Goal: Task Accomplishment & Management: Use online tool/utility

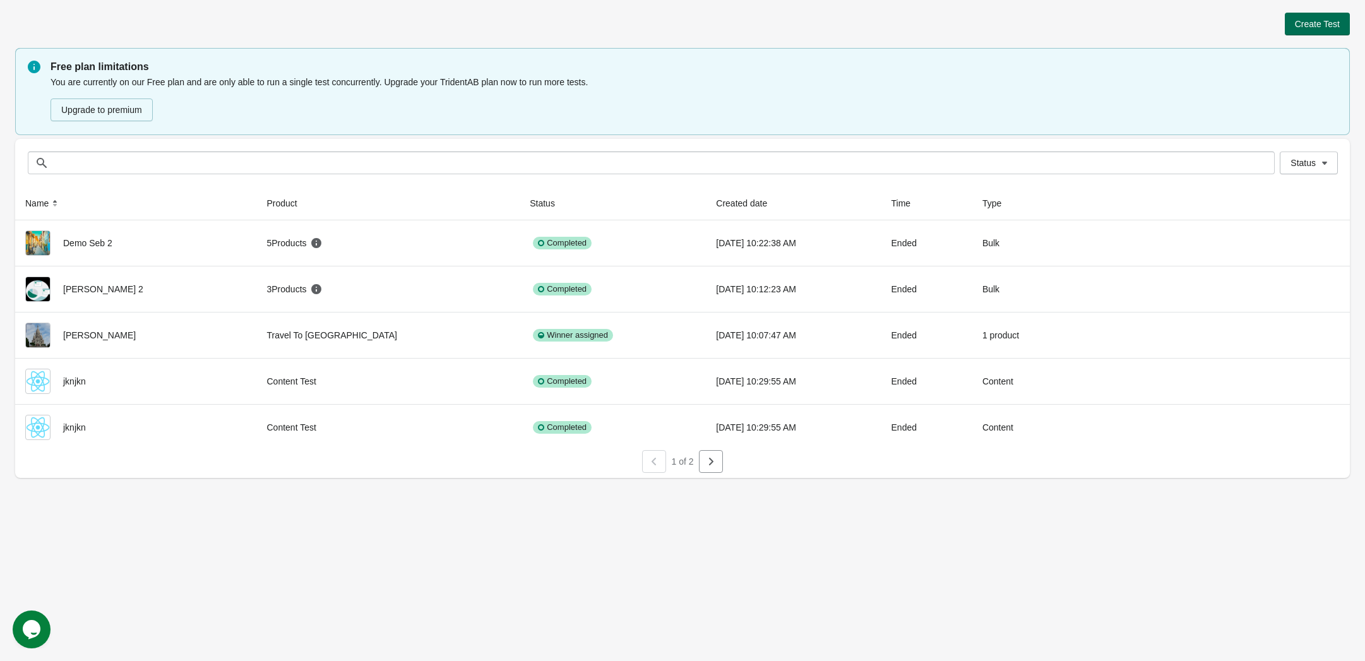
click at [1314, 20] on span "Create Test" at bounding box center [1317, 24] width 45 height 10
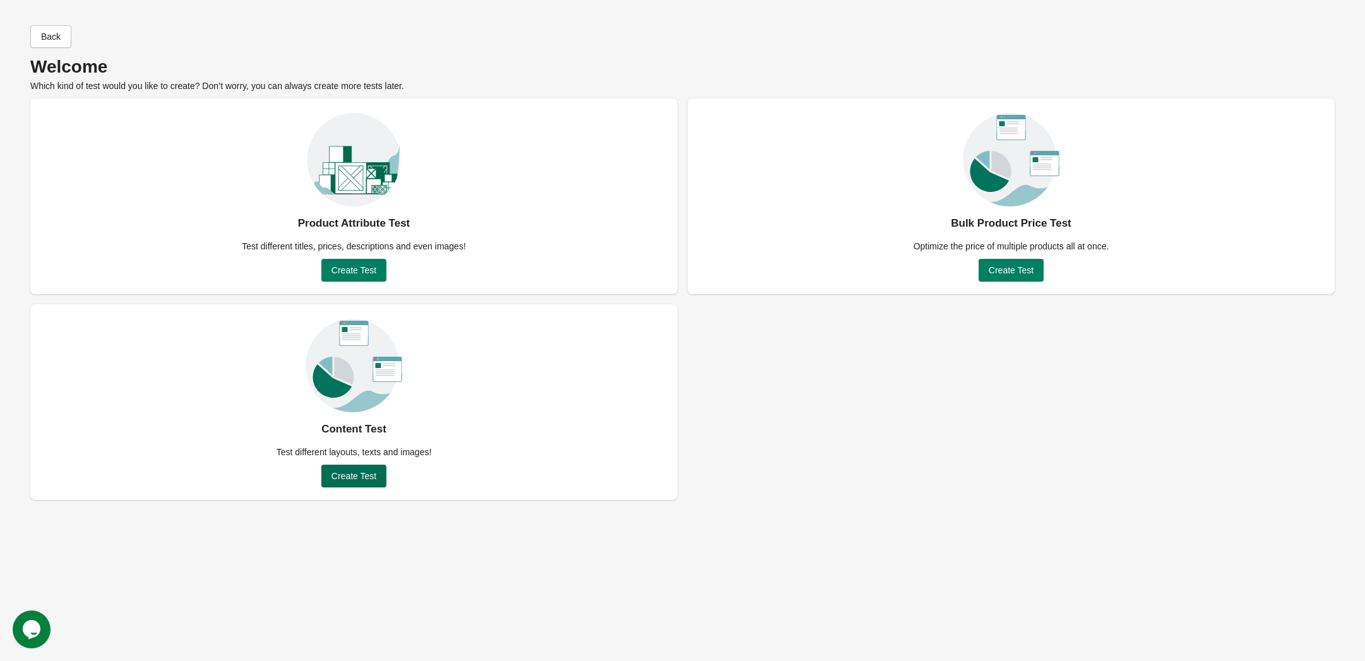
click at [363, 477] on span "Create Test" at bounding box center [354, 476] width 45 height 10
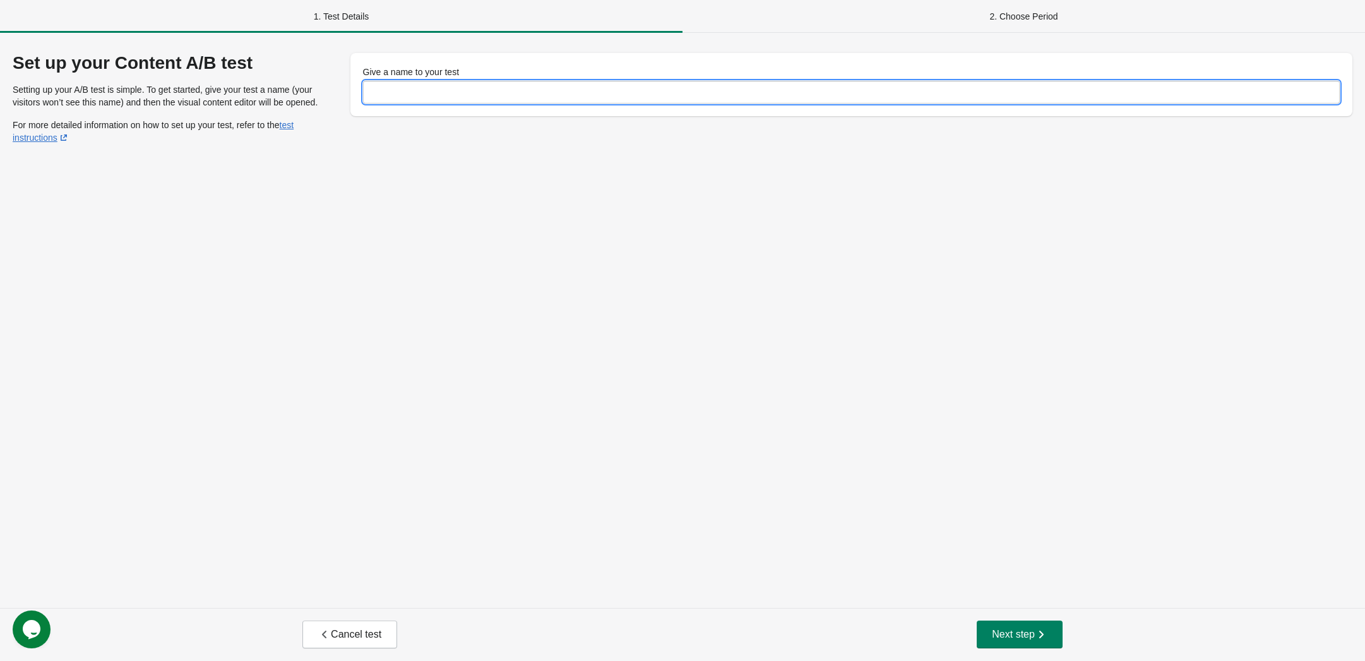
click at [417, 92] on input "Give a name to your test" at bounding box center [852, 92] width 978 height 23
type input "***"
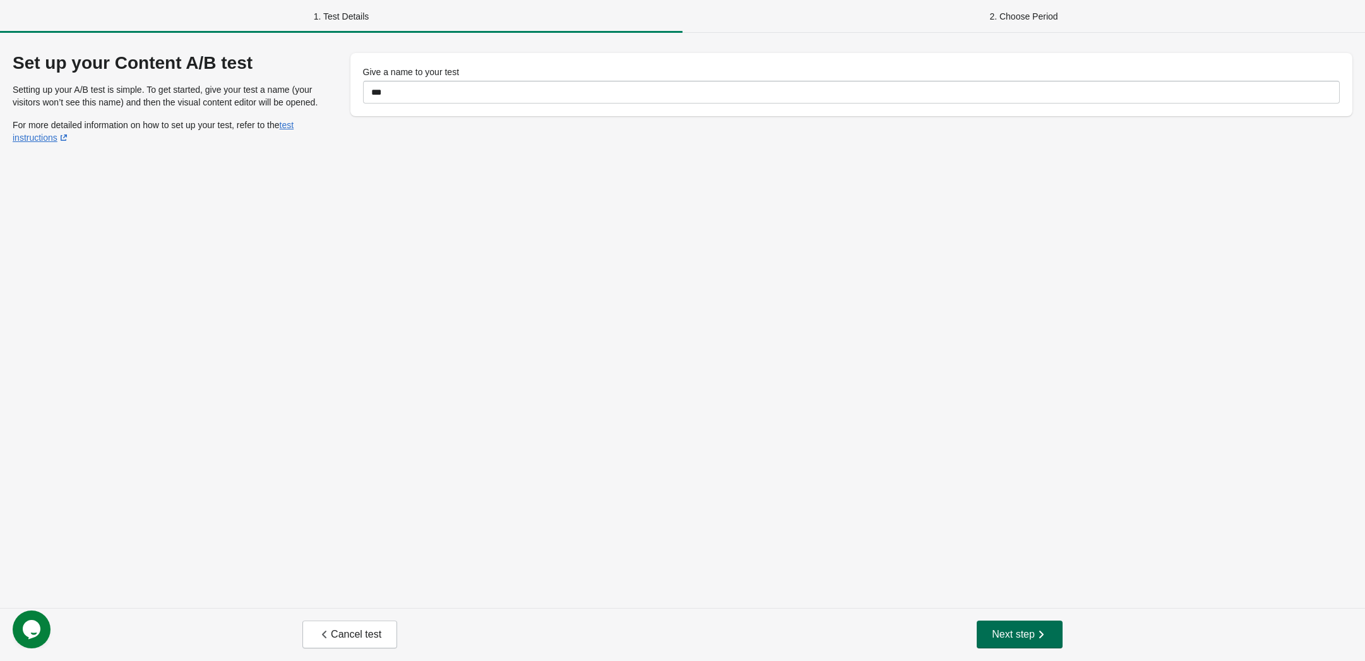
click at [1028, 633] on span "Next step" at bounding box center [1020, 634] width 56 height 13
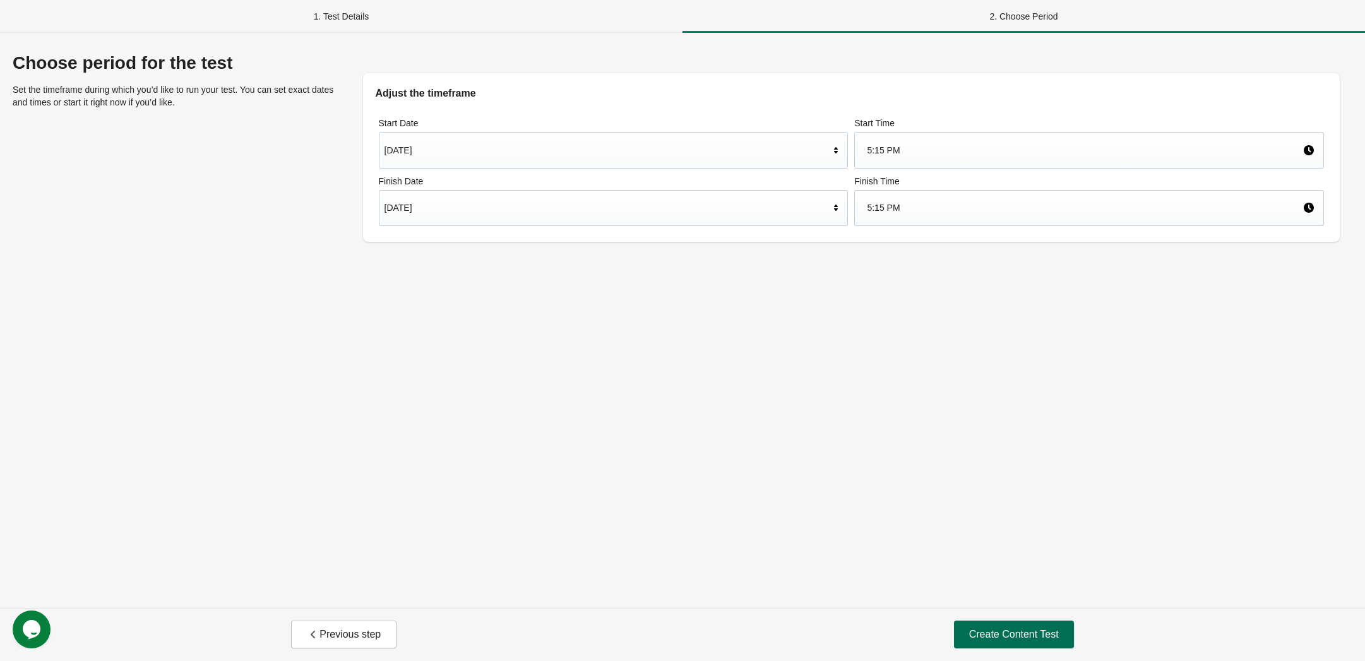
click at [1002, 630] on span "Create Content Test" at bounding box center [1014, 634] width 90 height 13
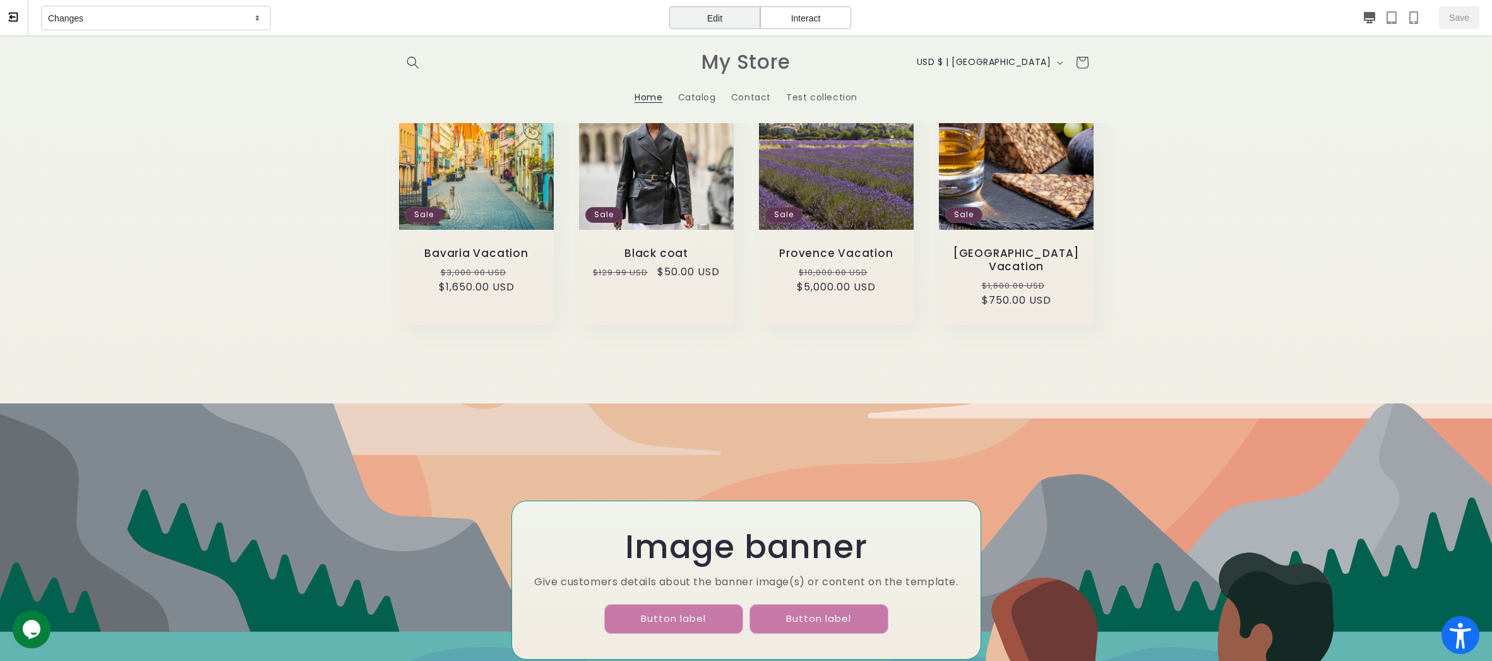
scroll to position [568, 0]
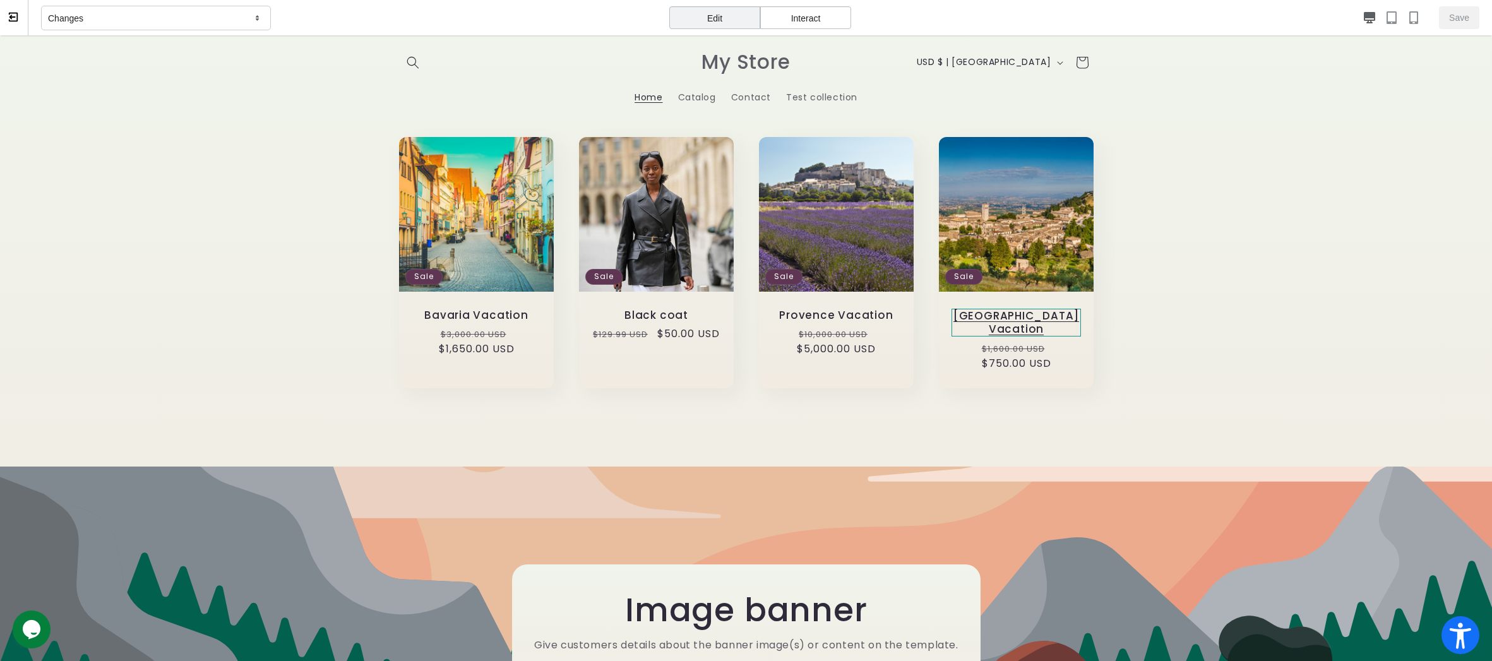
click at [985, 337] on link "[GEOGRAPHIC_DATA] Vacation" at bounding box center [1016, 323] width 129 height 28
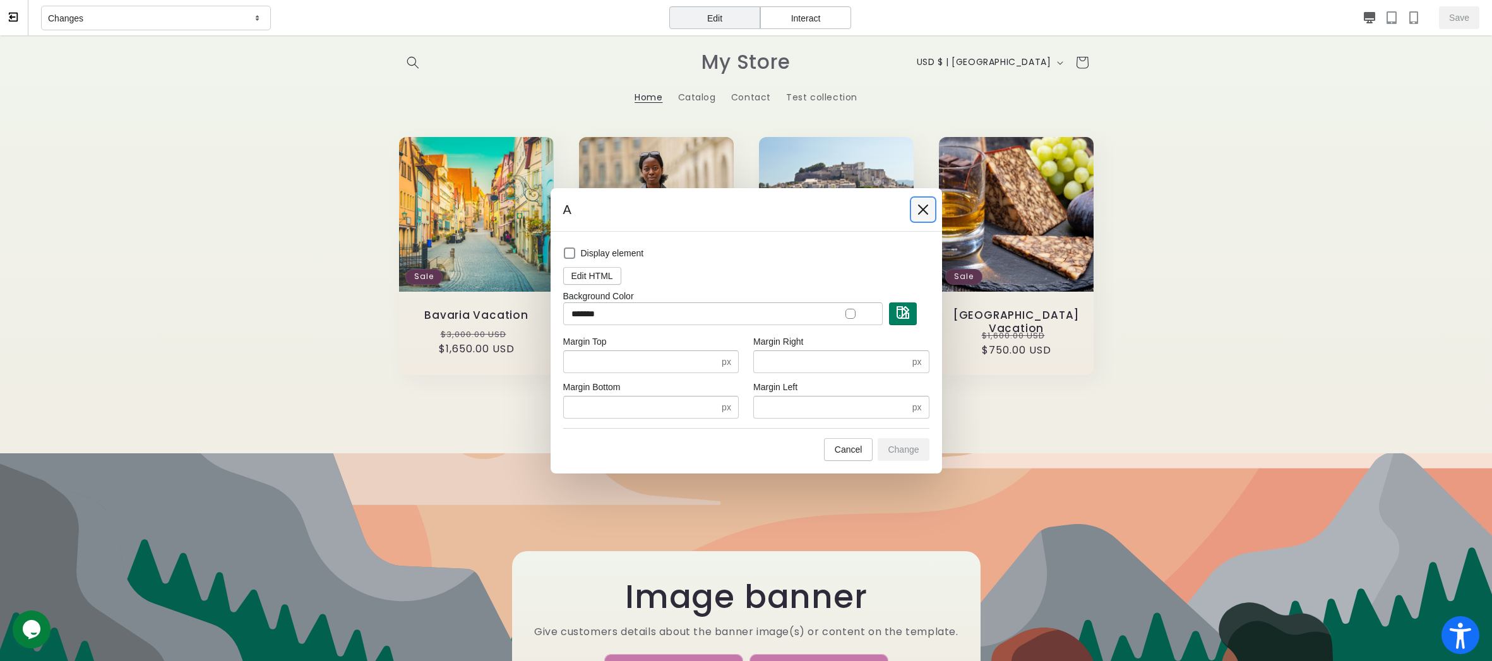
click at [921, 209] on icon at bounding box center [923, 209] width 13 height 13
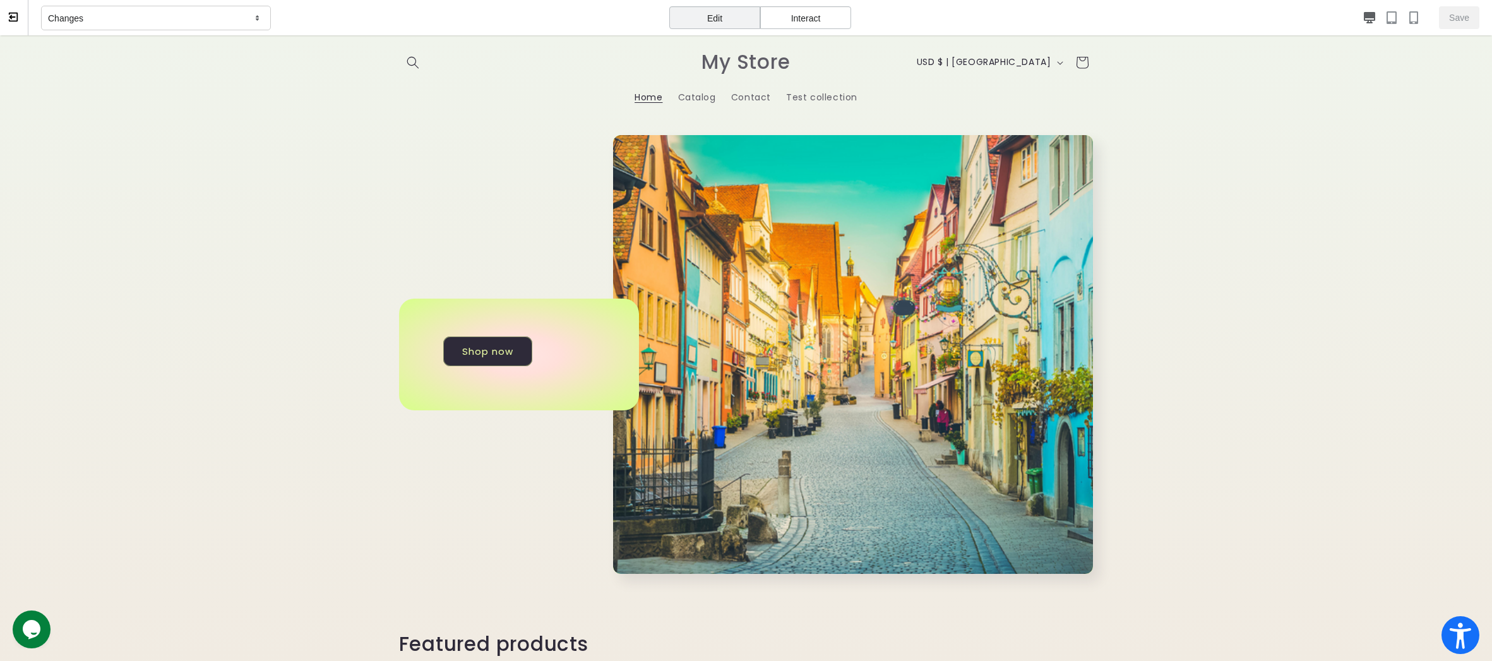
scroll to position [0, 0]
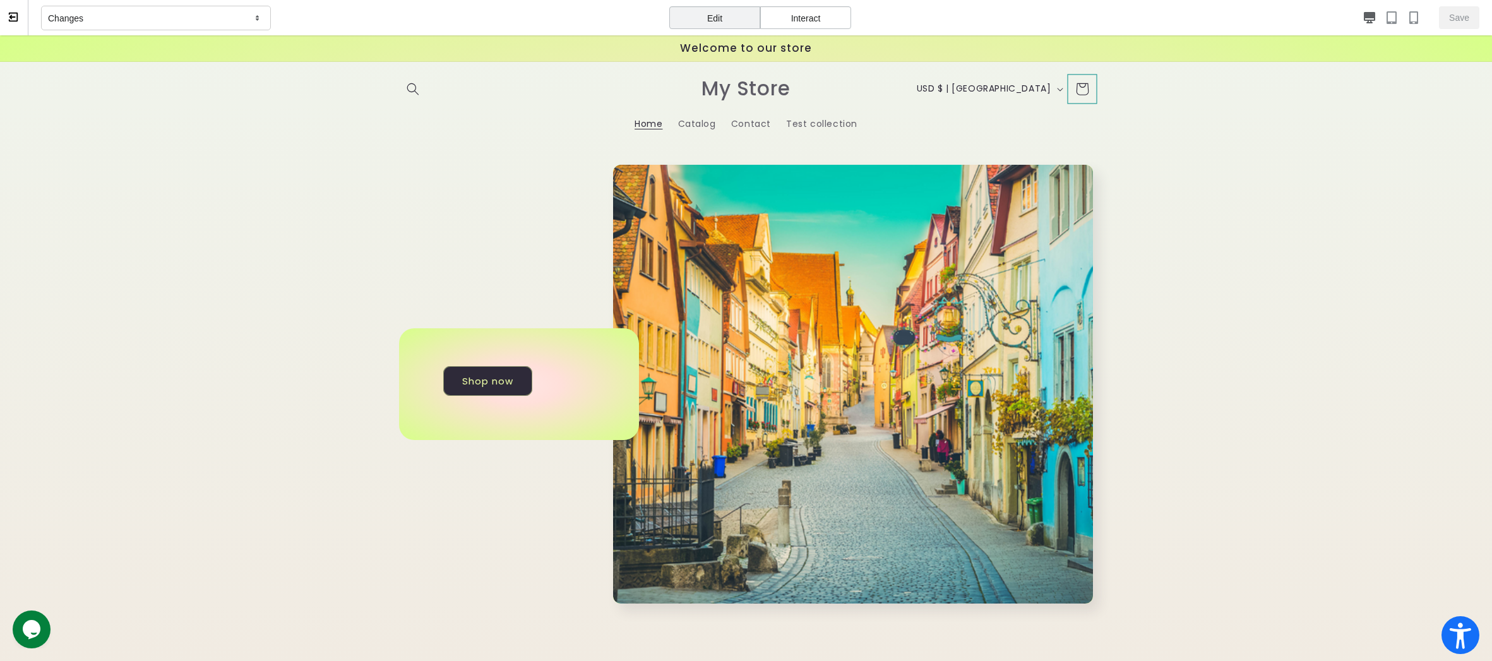
click at [1079, 87] on icon "Cart" at bounding box center [1082, 89] width 30 height 30
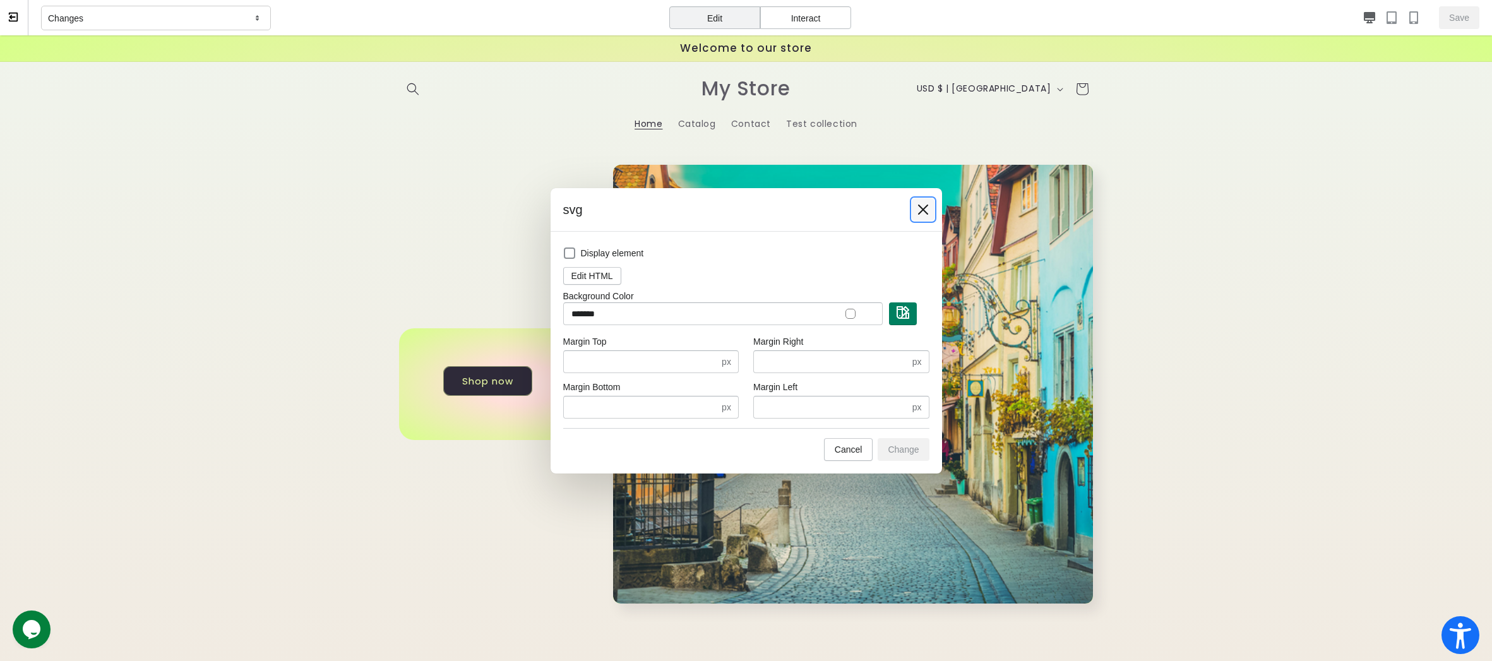
drag, startPoint x: 928, startPoint y: 210, endPoint x: 854, endPoint y: 74, distance: 154.6
click at [928, 210] on icon at bounding box center [923, 209] width 13 height 13
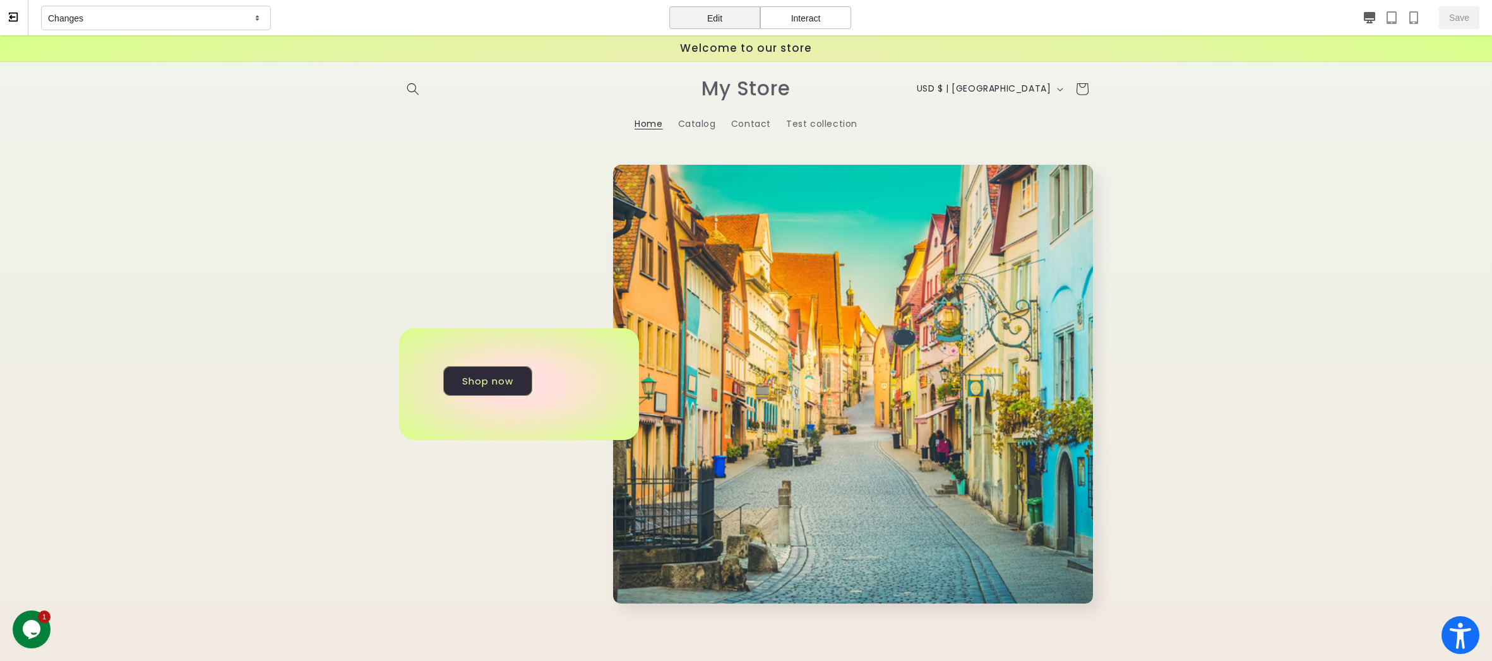
click at [803, 12] on div "Interact" at bounding box center [805, 17] width 91 height 23
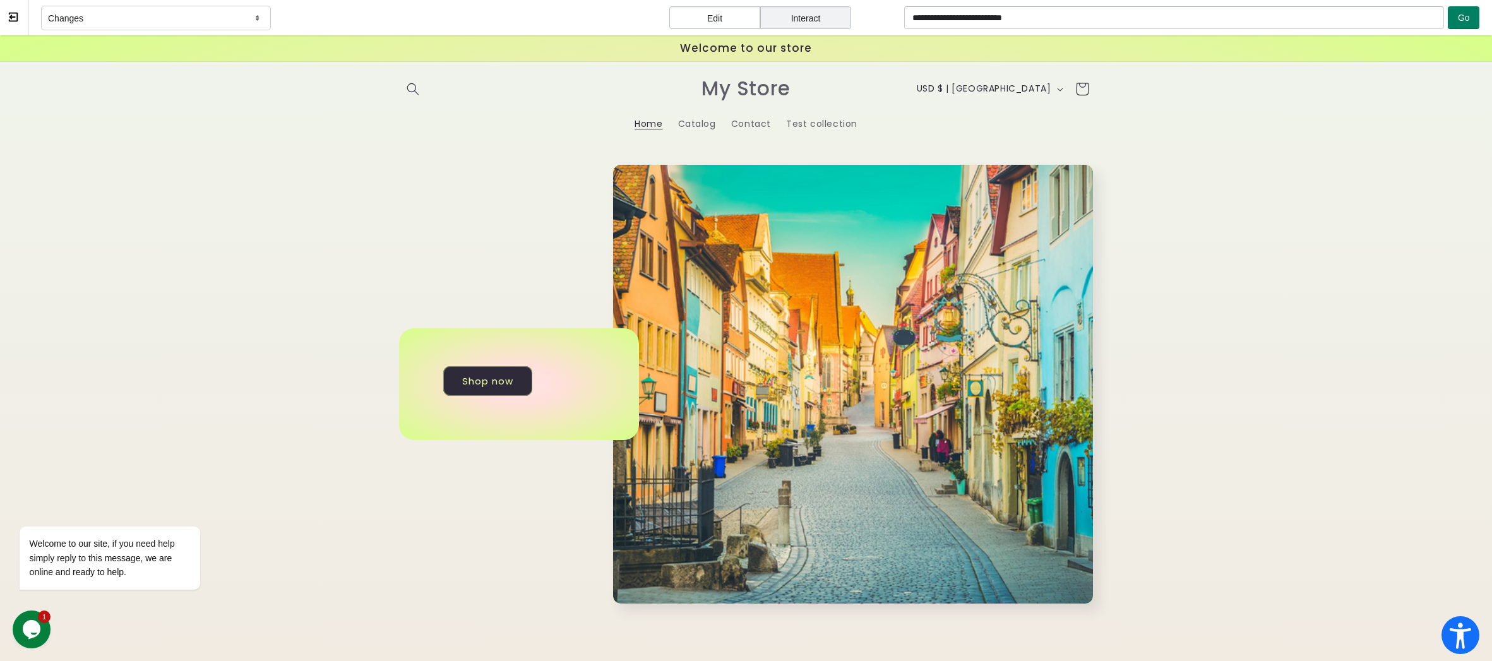
click at [1072, 87] on icon "Cart" at bounding box center [1082, 89] width 30 height 30
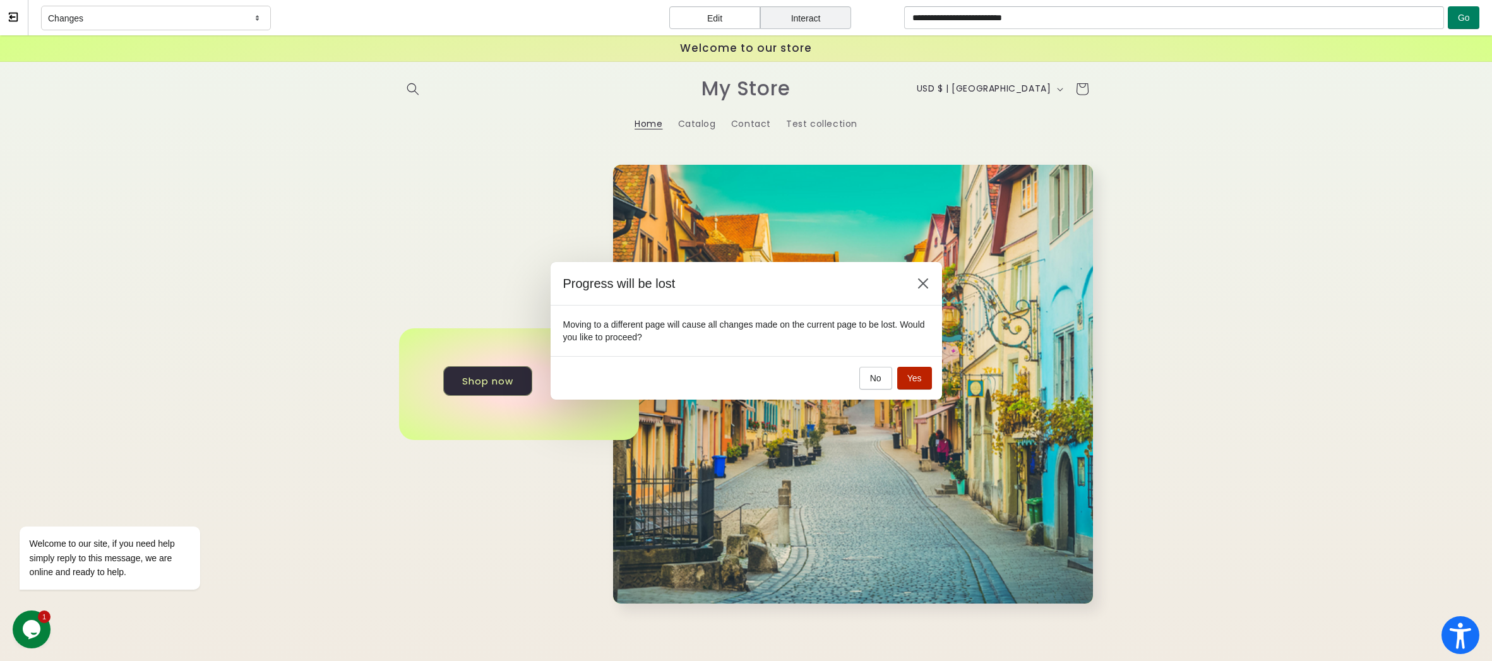
click at [925, 383] on button "Yes" at bounding box center [914, 378] width 35 height 23
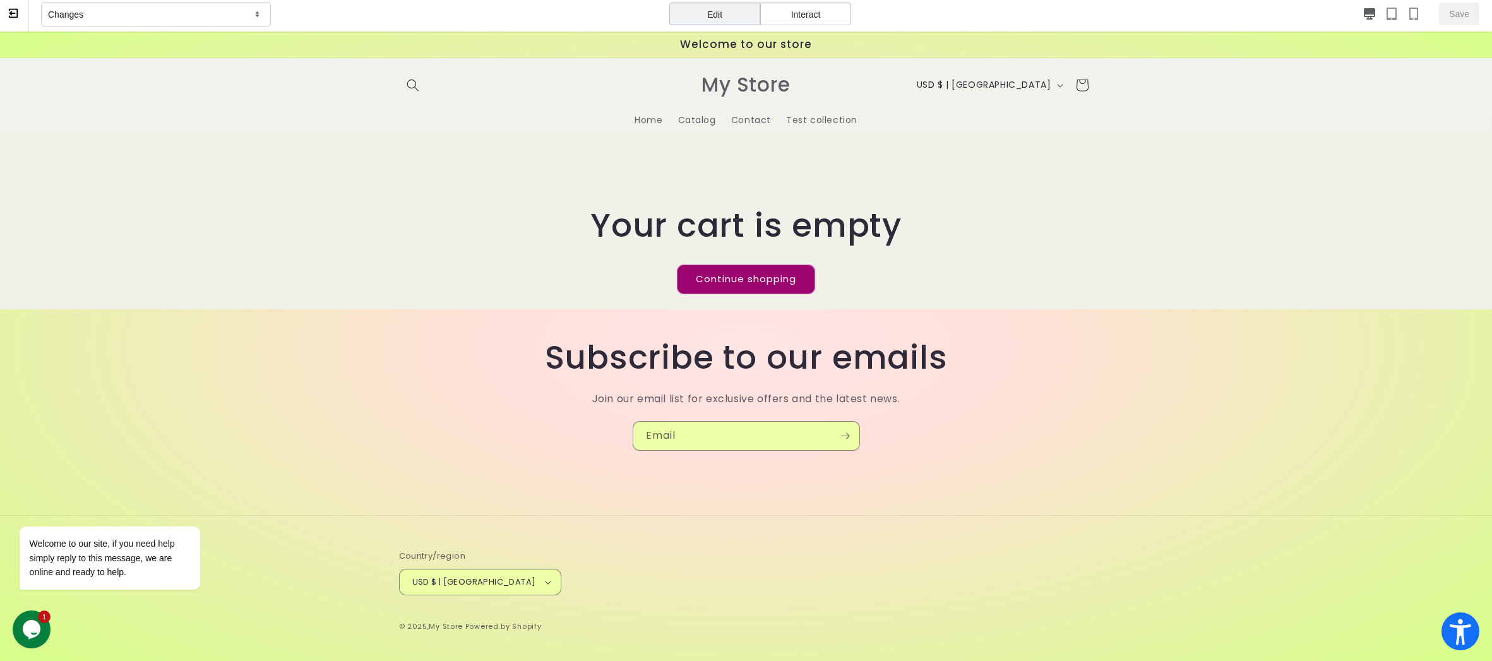
scroll to position [5, 0]
click at [748, 281] on link "Continue shopping" at bounding box center [746, 278] width 138 height 30
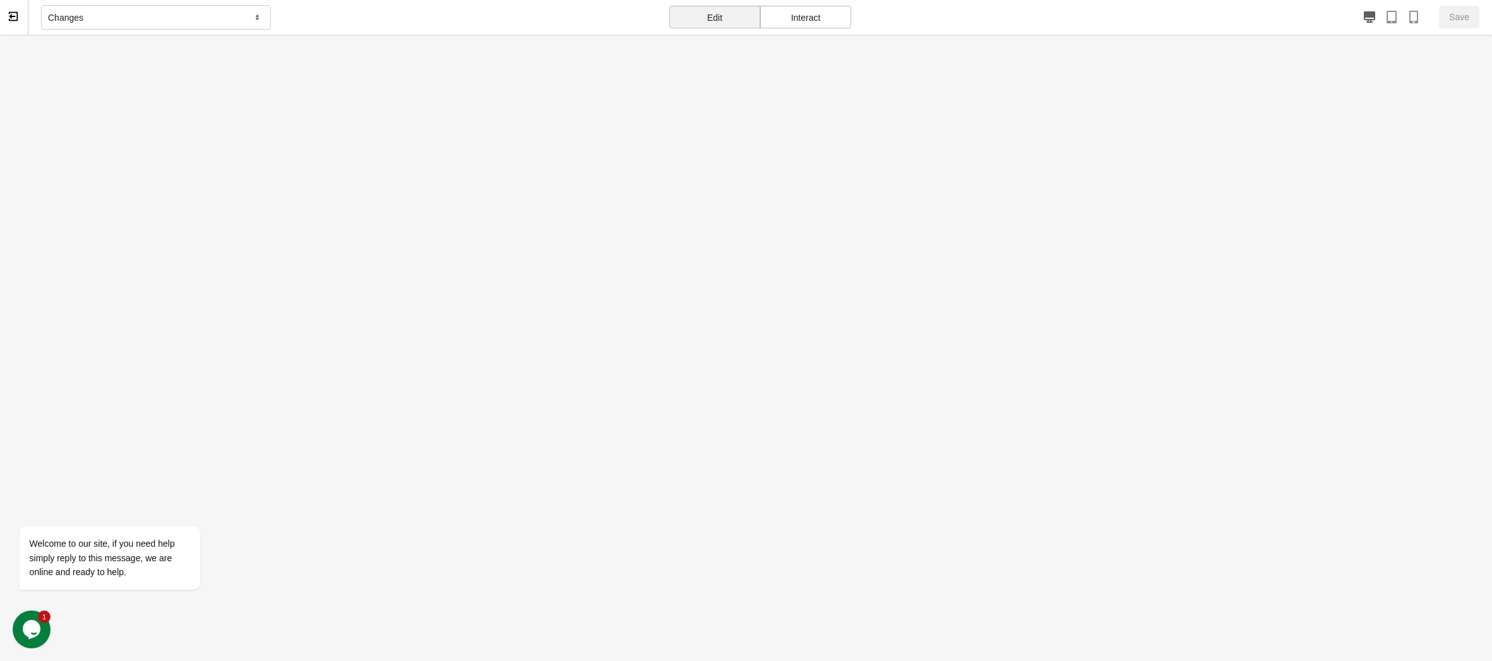
scroll to position [0, 0]
click at [11, 18] on icon at bounding box center [12, 17] width 6 height 4
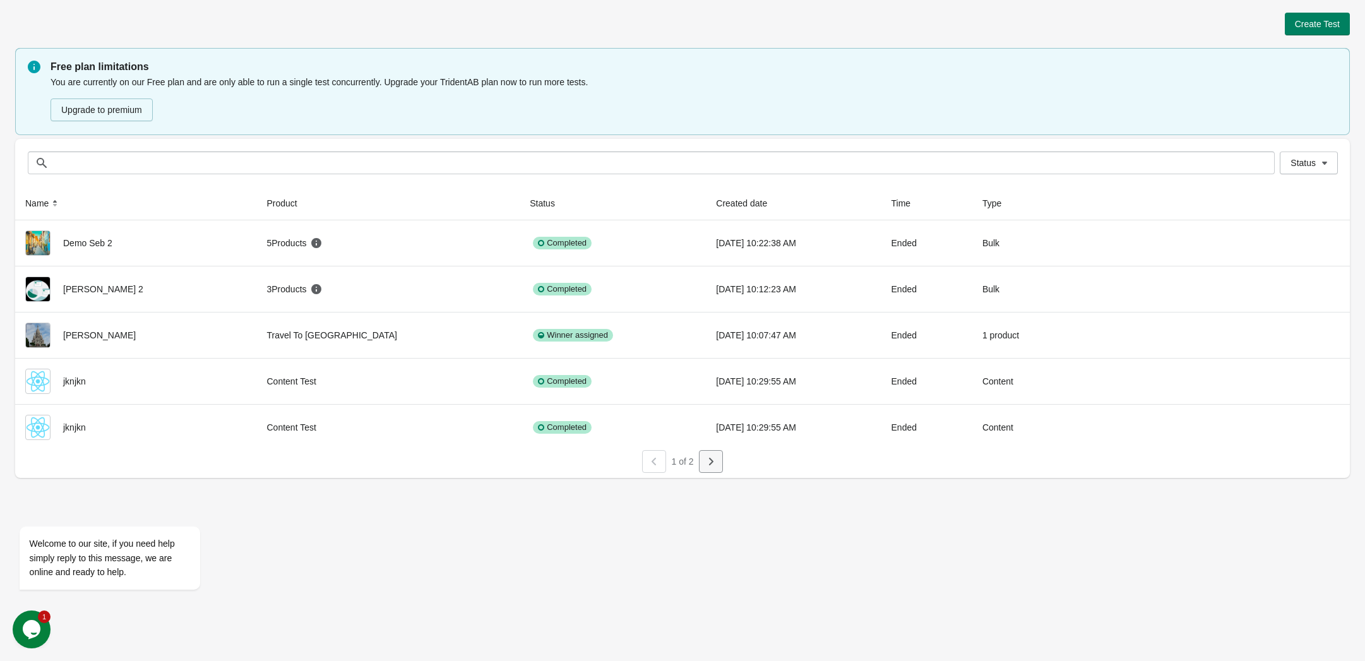
click at [718, 457] on button "button" at bounding box center [711, 461] width 24 height 23
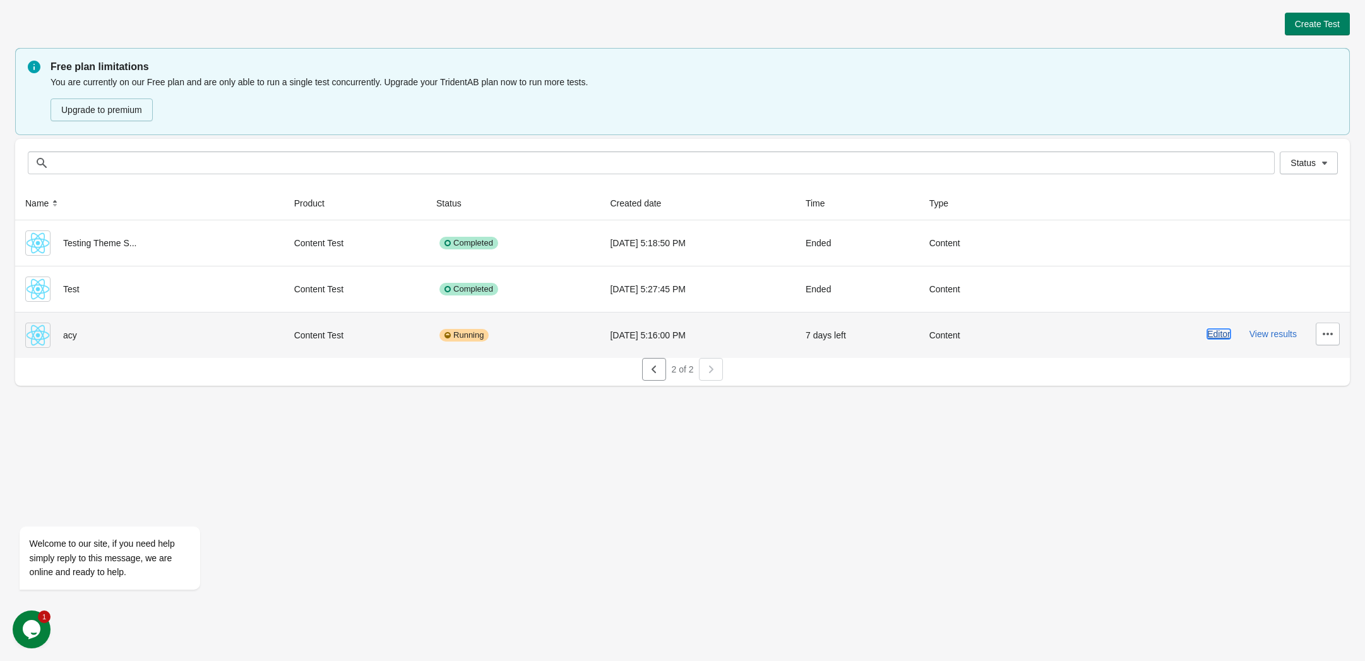
click at [1214, 338] on button "Editor" at bounding box center [1219, 334] width 23 height 10
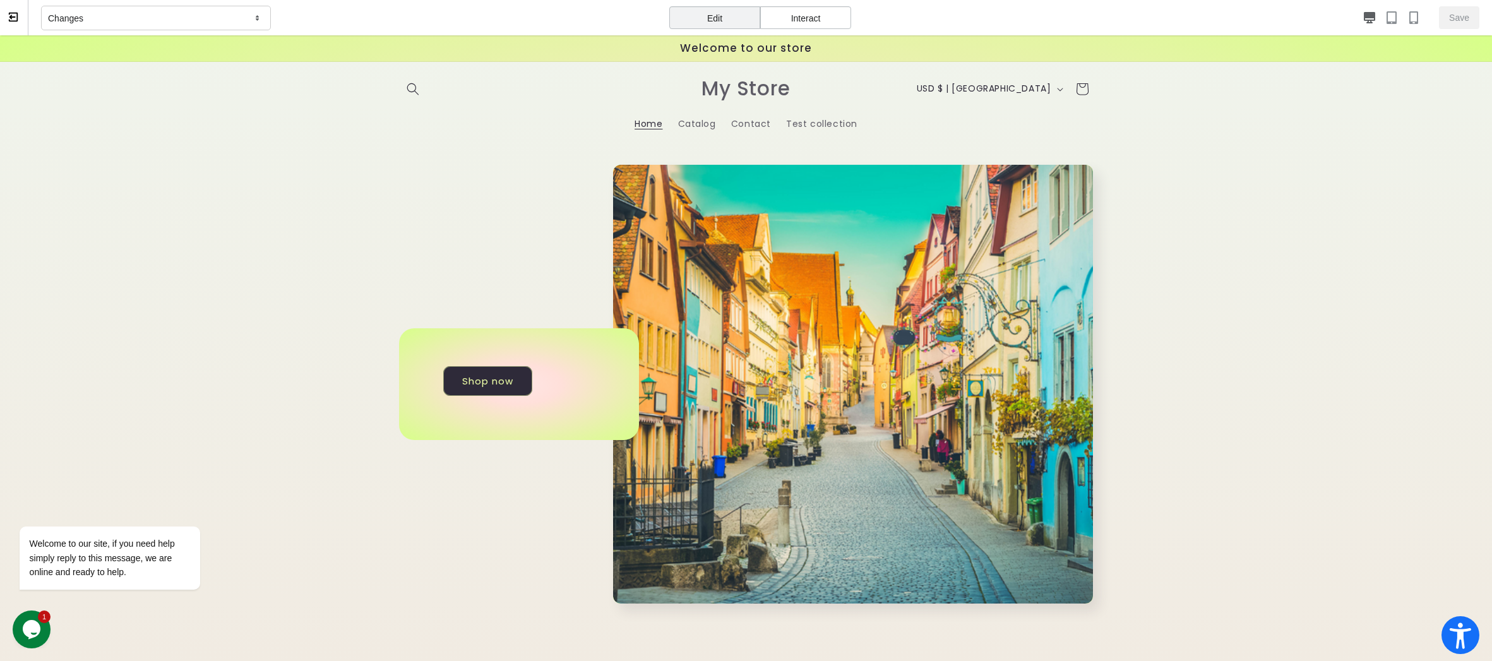
click at [795, 13] on div "Interact" at bounding box center [805, 17] width 91 height 23
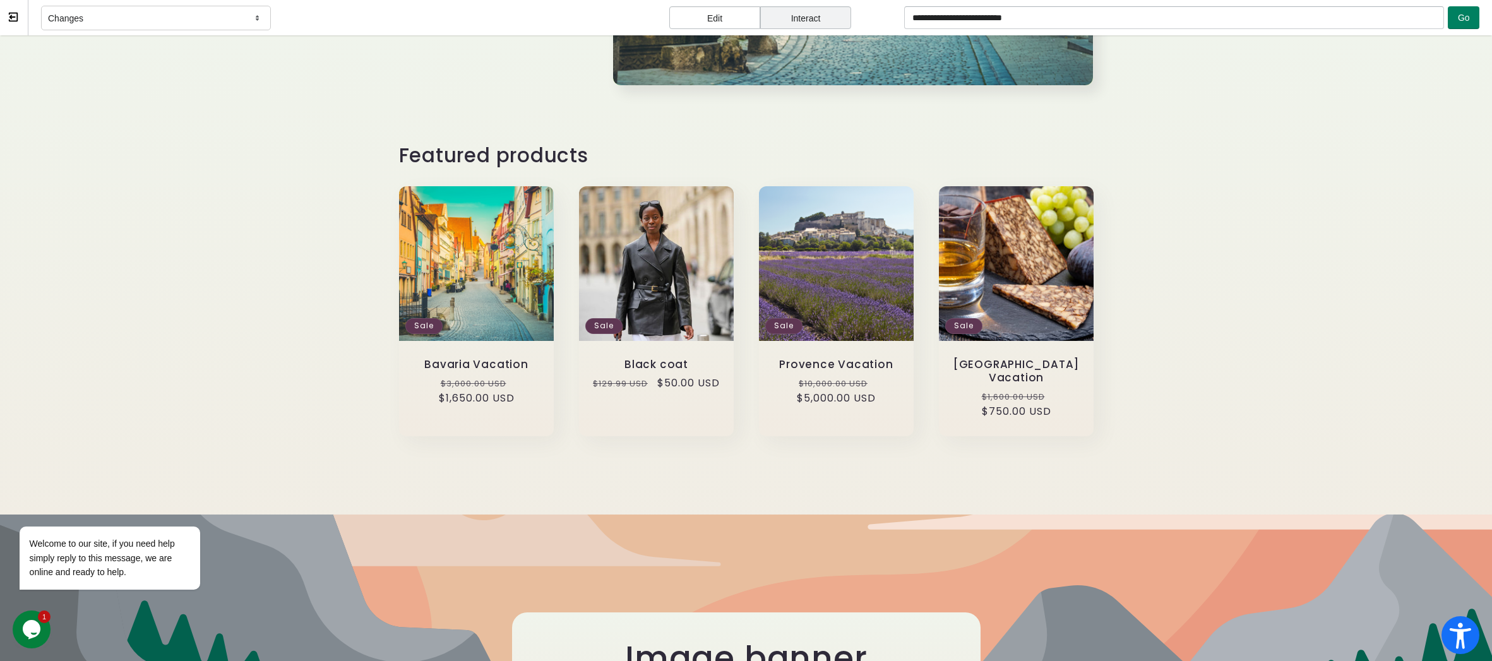
scroll to position [568, 0]
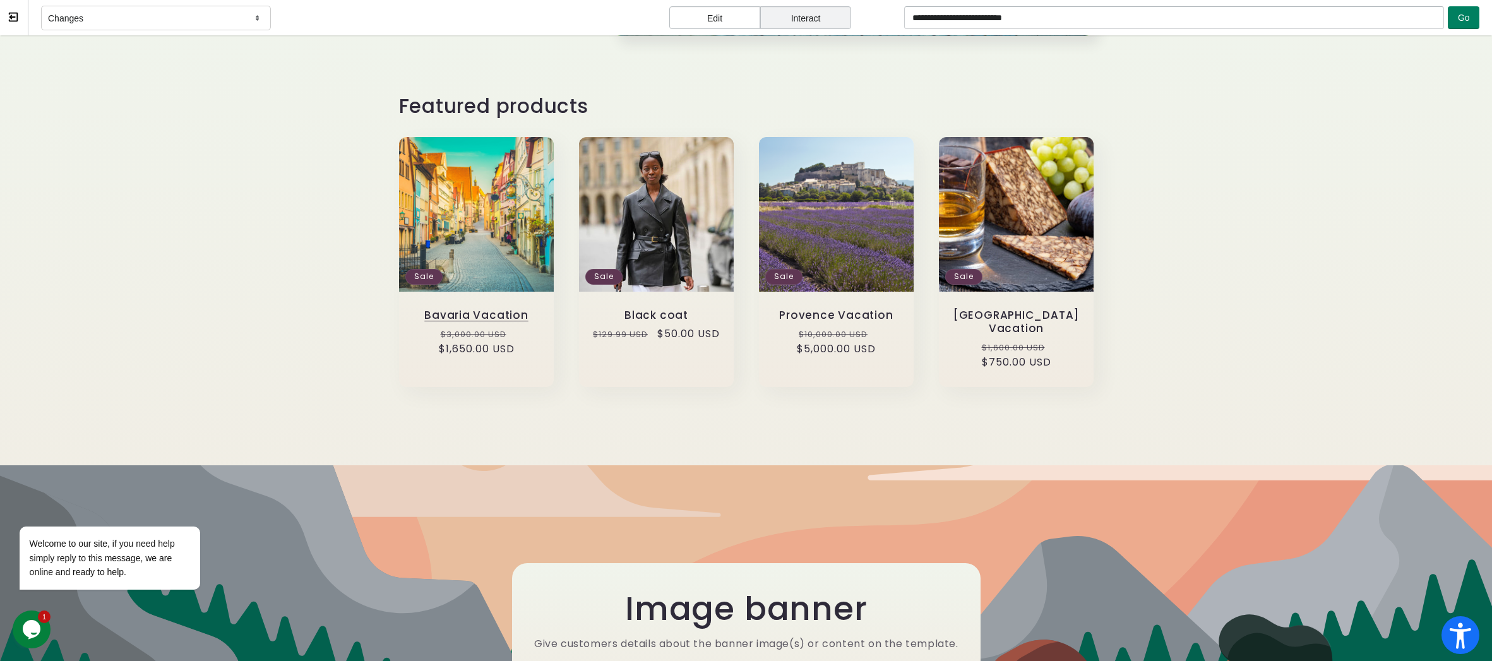
click at [529, 322] on link "Bavaria Vacation" at bounding box center [476, 315] width 129 height 13
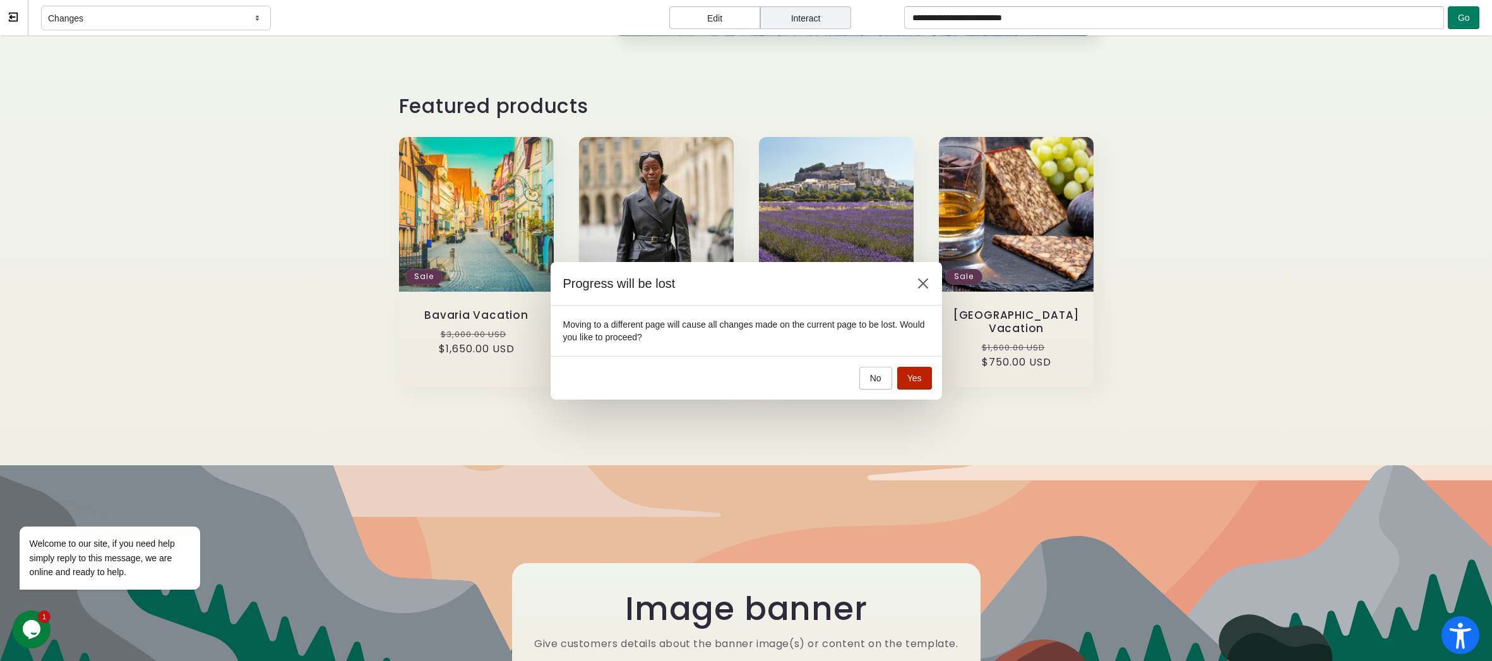
click at [917, 376] on span "Yes" at bounding box center [915, 378] width 15 height 10
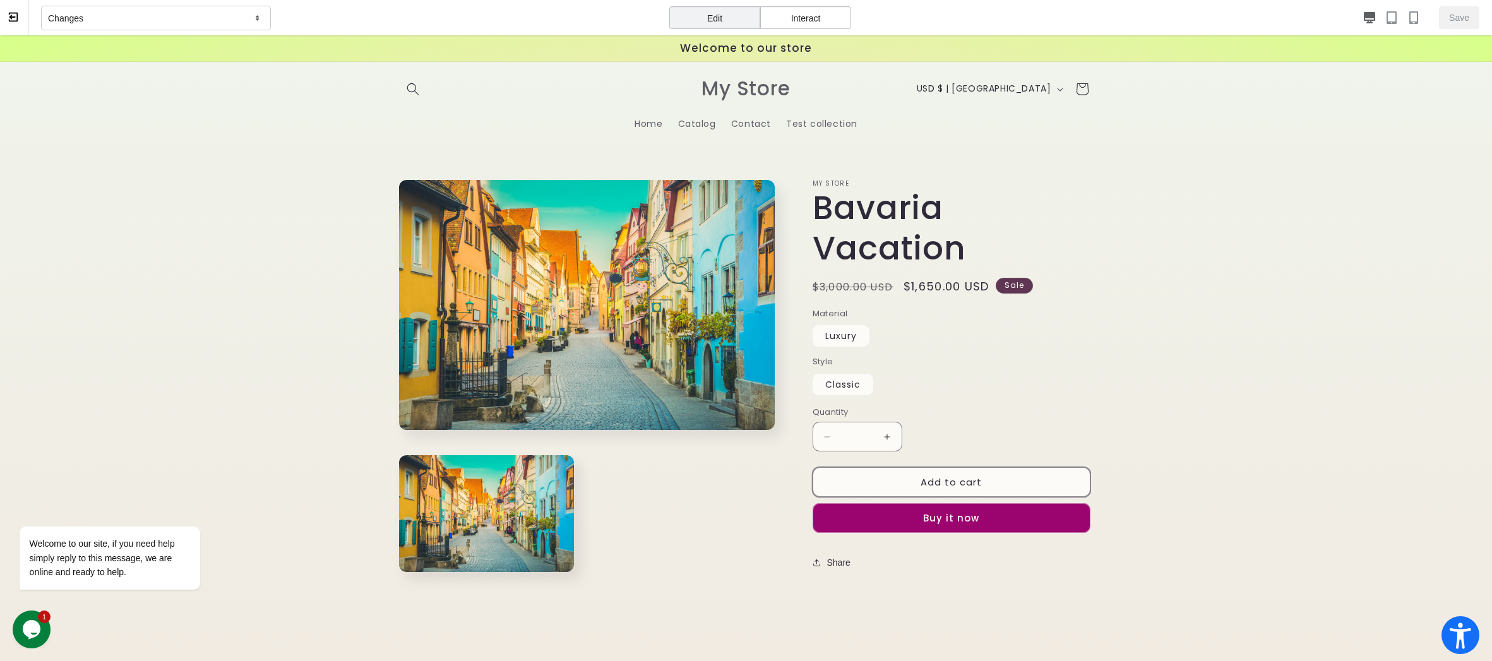
scroll to position [0, 0]
click at [985, 467] on button "Add to cart" at bounding box center [952, 482] width 278 height 30
click at [716, 17] on div "Edit" at bounding box center [714, 17] width 91 height 23
click at [702, 21] on div "Edit" at bounding box center [714, 17] width 91 height 23
click at [871, 467] on button "Add to cart" at bounding box center [952, 482] width 278 height 30
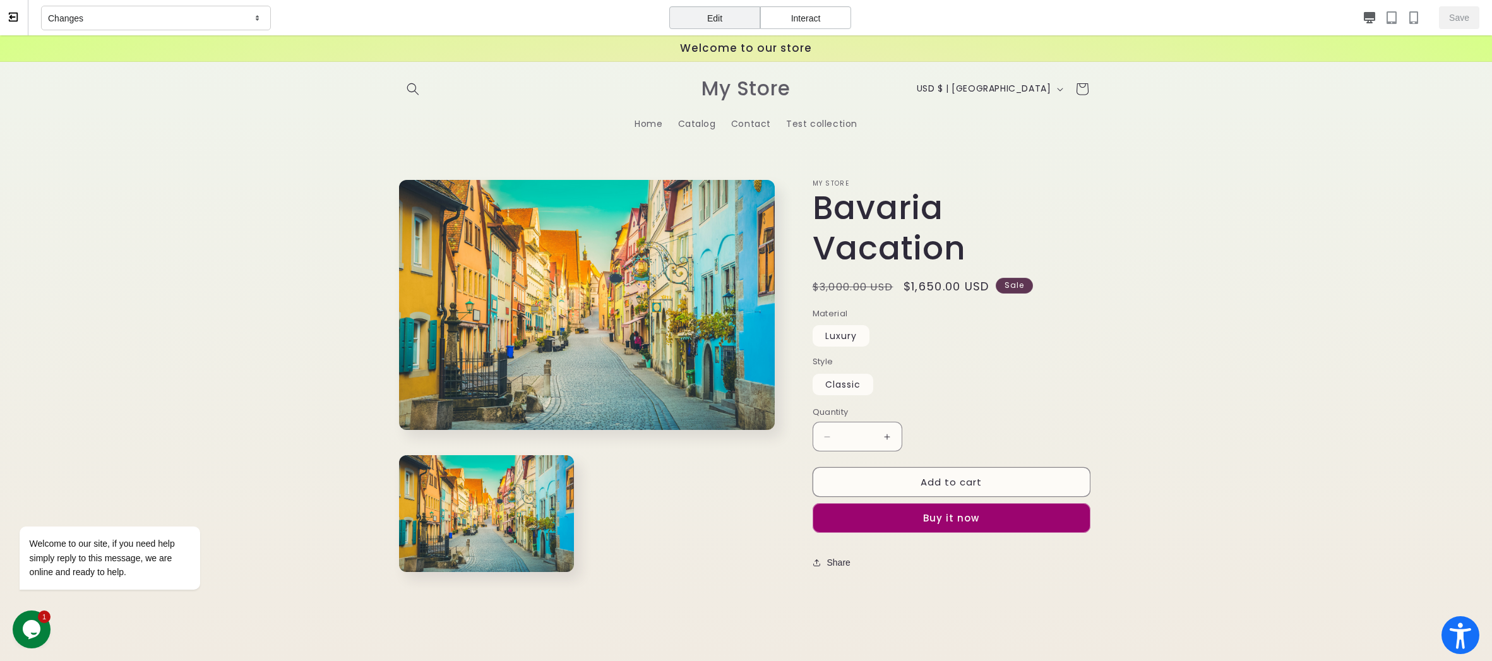
click at [795, 20] on div "Interact" at bounding box center [805, 17] width 91 height 23
click at [685, 7] on div "Edit" at bounding box center [714, 17] width 91 height 23
click at [896, 427] on product-info "My Store [GEOGRAPHIC_DATA] Vacation [GEOGRAPHIC_DATA] Vacation Regular price $1…" at bounding box center [953, 384] width 281 height 408
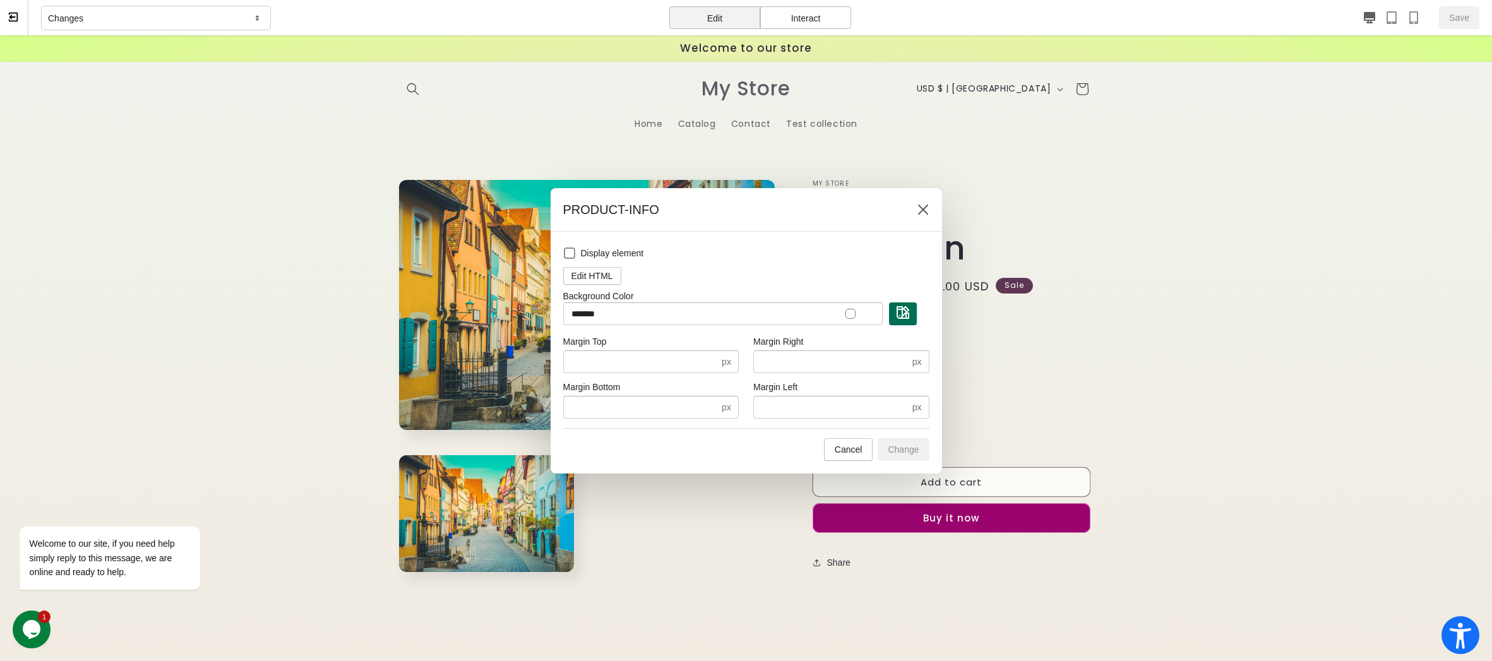
click at [897, 313] on img "button" at bounding box center [903, 312] width 13 height 13
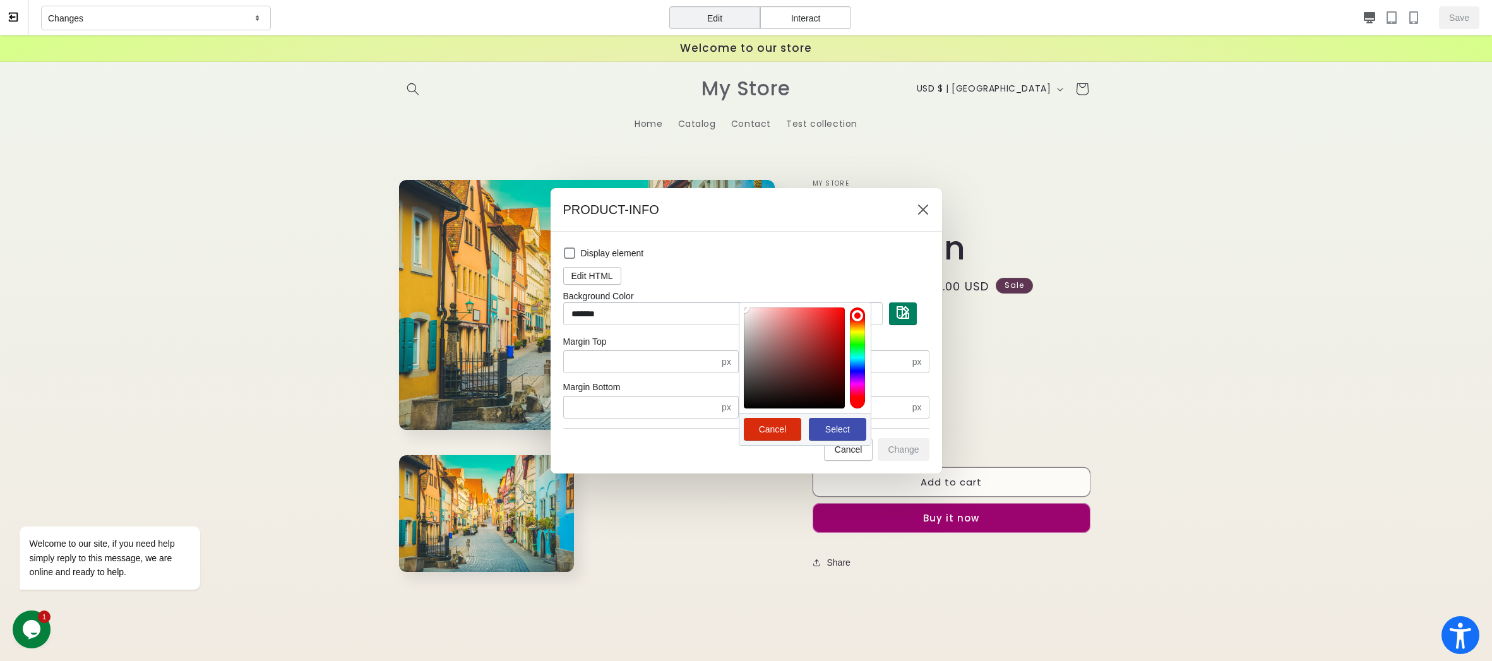
click at [837, 315] on div at bounding box center [794, 358] width 101 height 101
click at [839, 426] on span "Select" at bounding box center [837, 429] width 25 height 10
type input "*******"
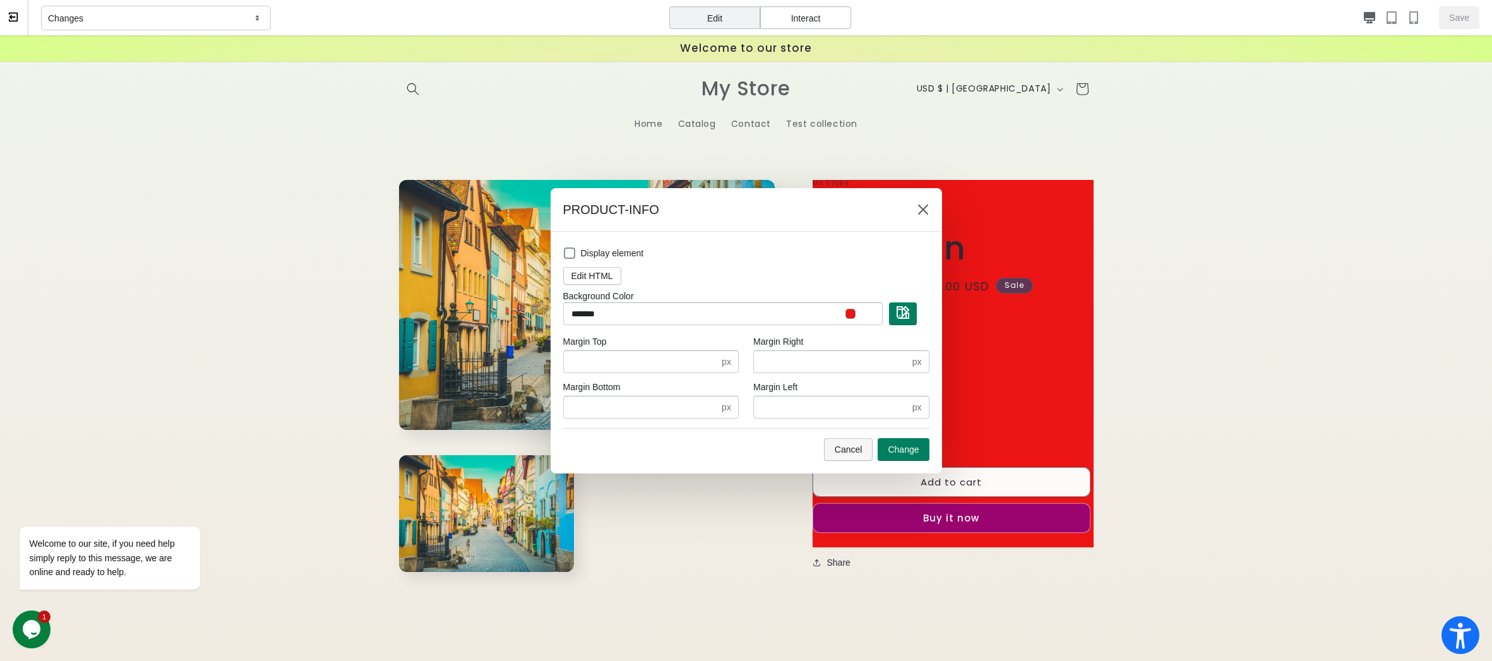
click at [857, 447] on span "Cancel" at bounding box center [849, 450] width 28 height 10
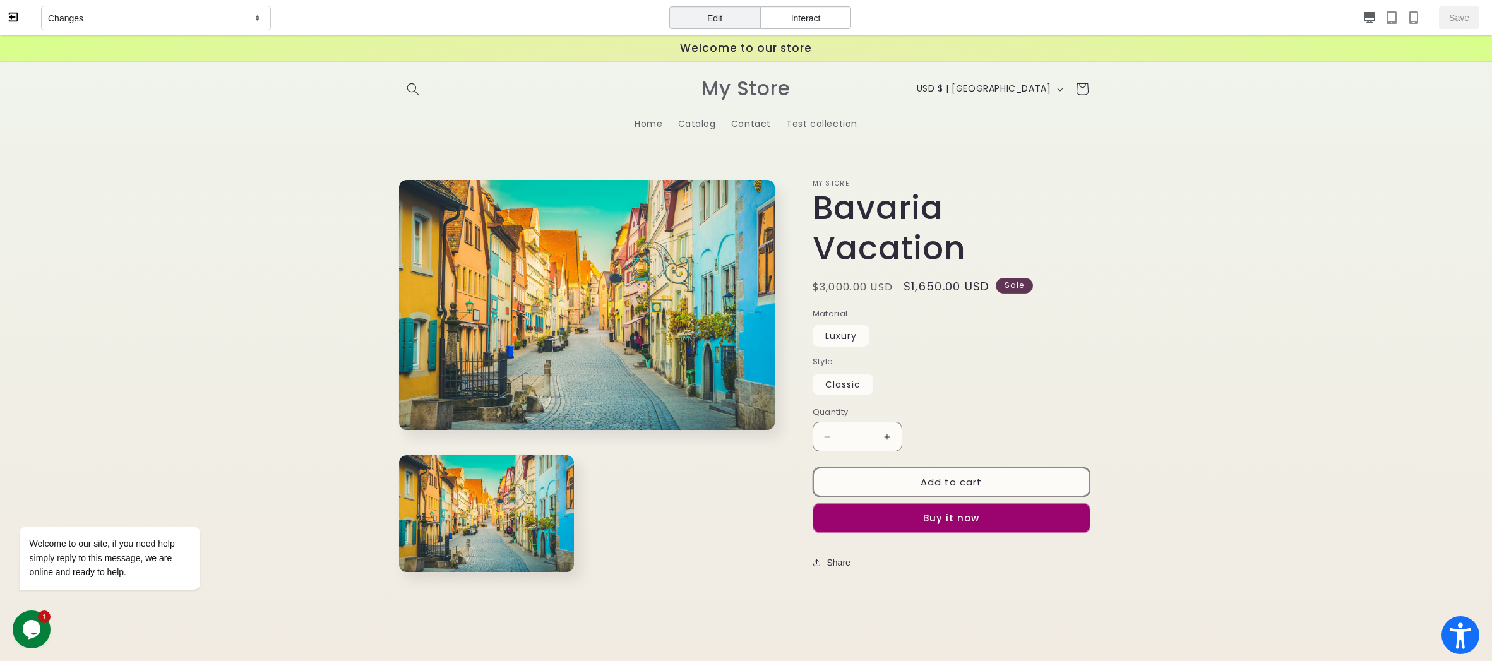
click at [897, 467] on button "Add to cart" at bounding box center [952, 482] width 278 height 30
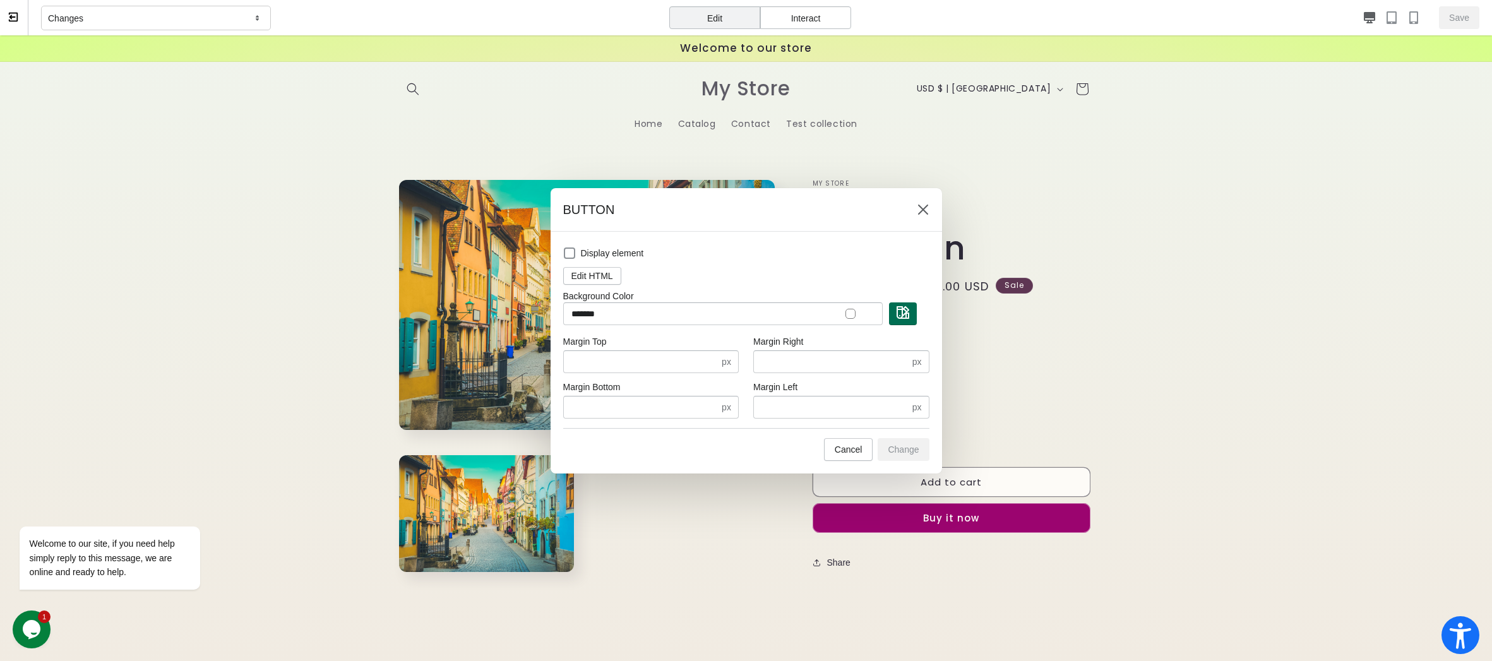
click at [899, 316] on img "button" at bounding box center [903, 312] width 13 height 13
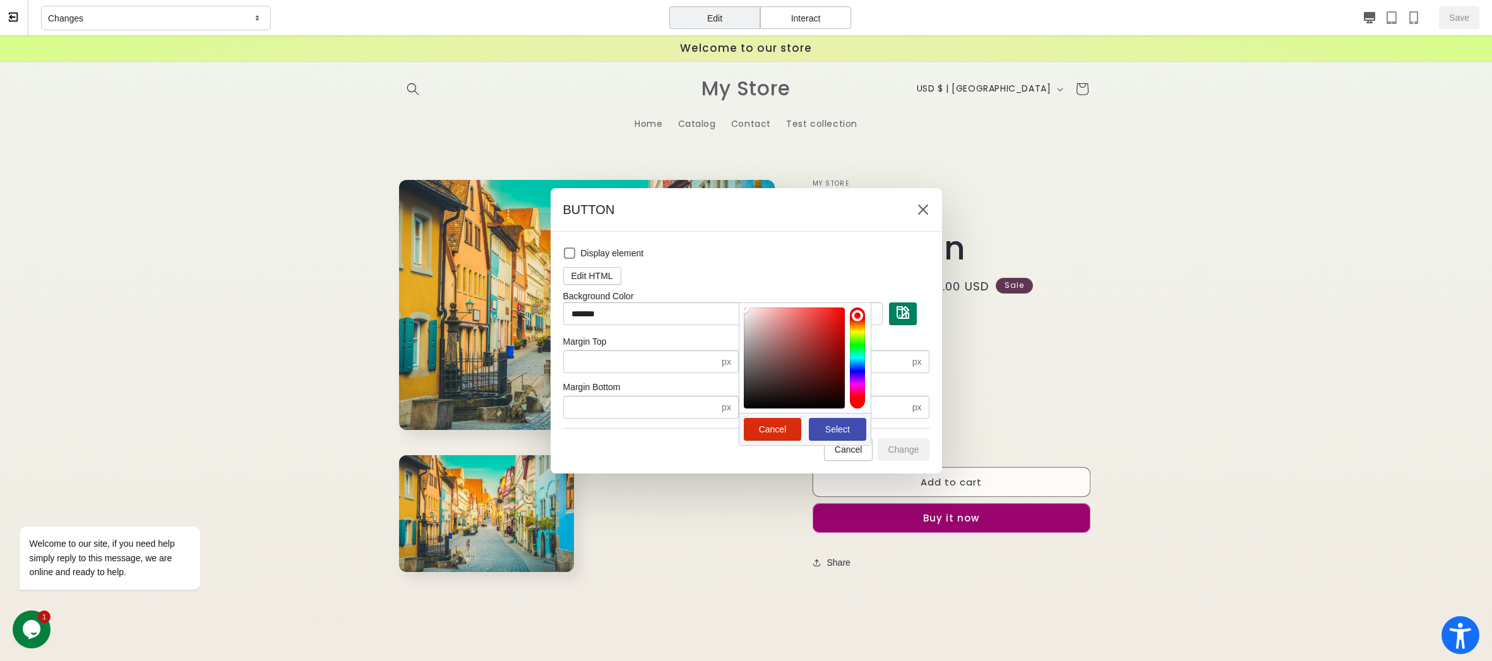
click at [860, 343] on div at bounding box center [857, 358] width 15 height 101
click at [843, 424] on span "Select" at bounding box center [837, 429] width 25 height 10
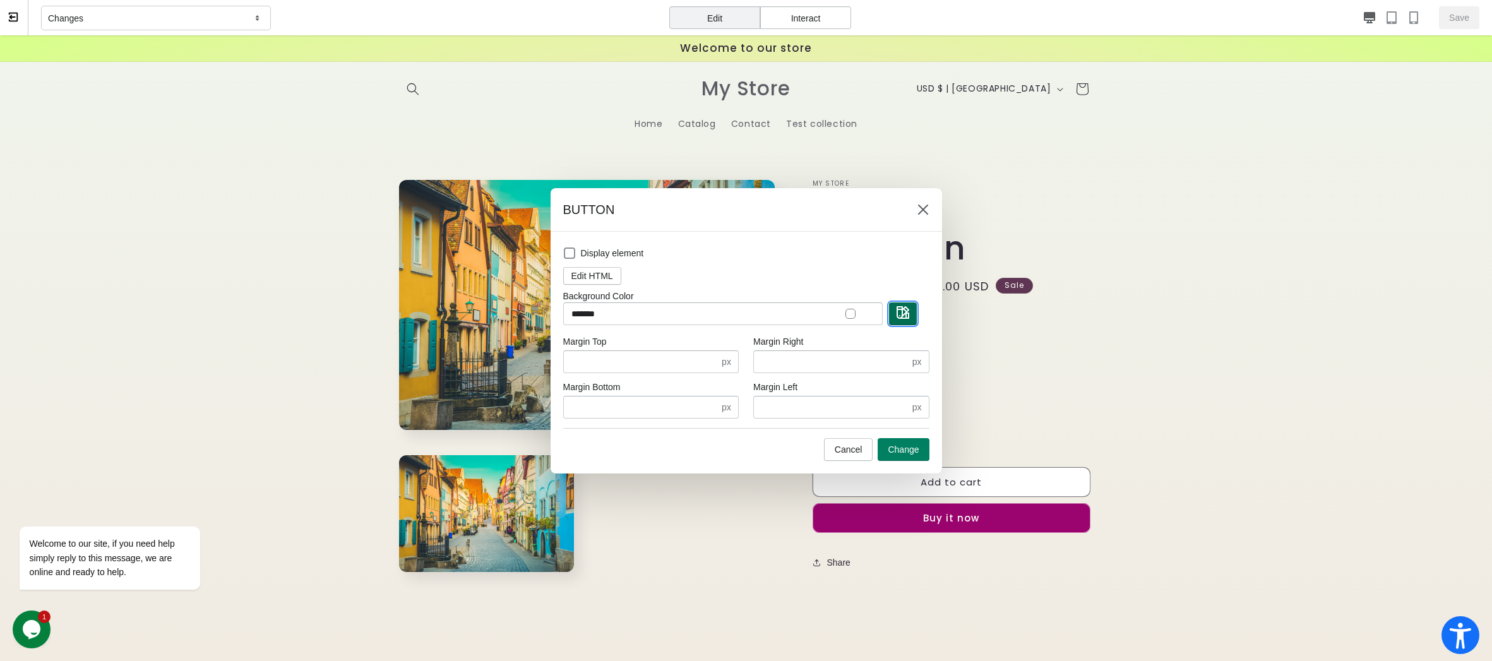
click at [899, 321] on button "button" at bounding box center [903, 314] width 28 height 23
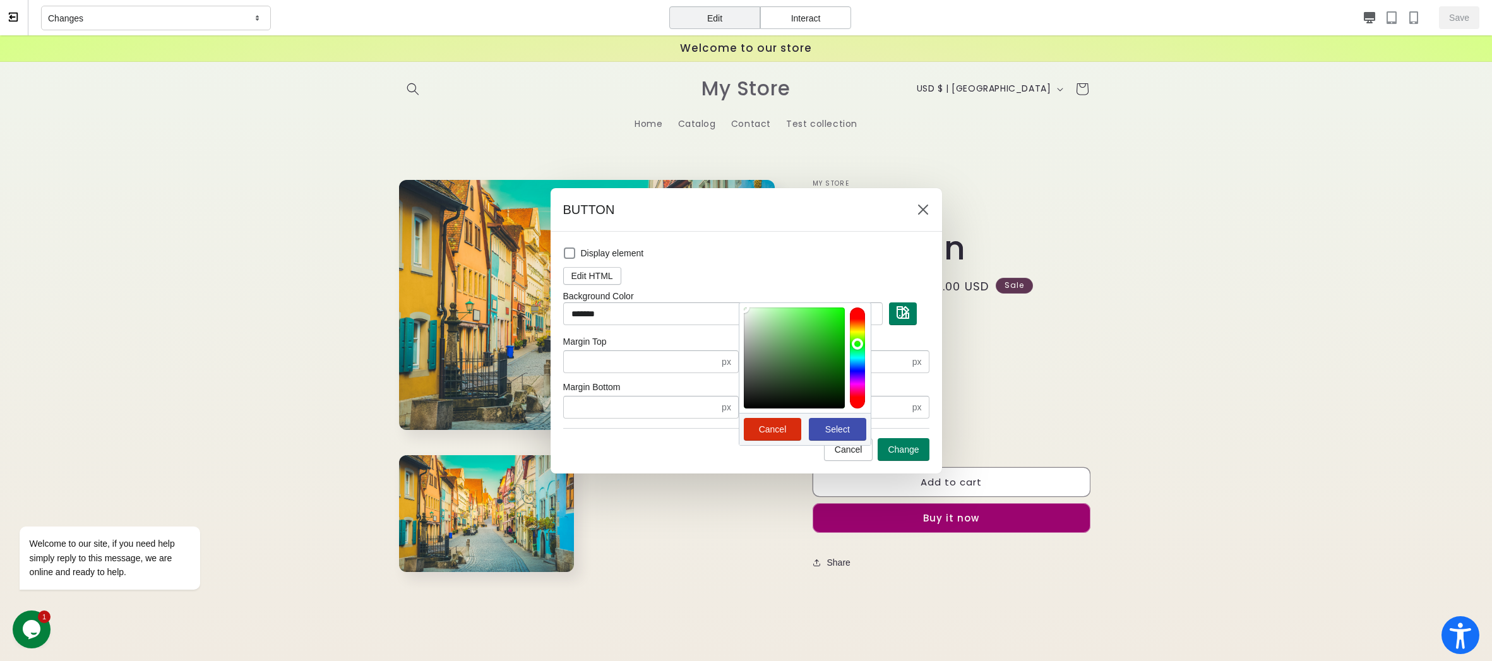
click at [846, 425] on span "Select" at bounding box center [837, 429] width 25 height 10
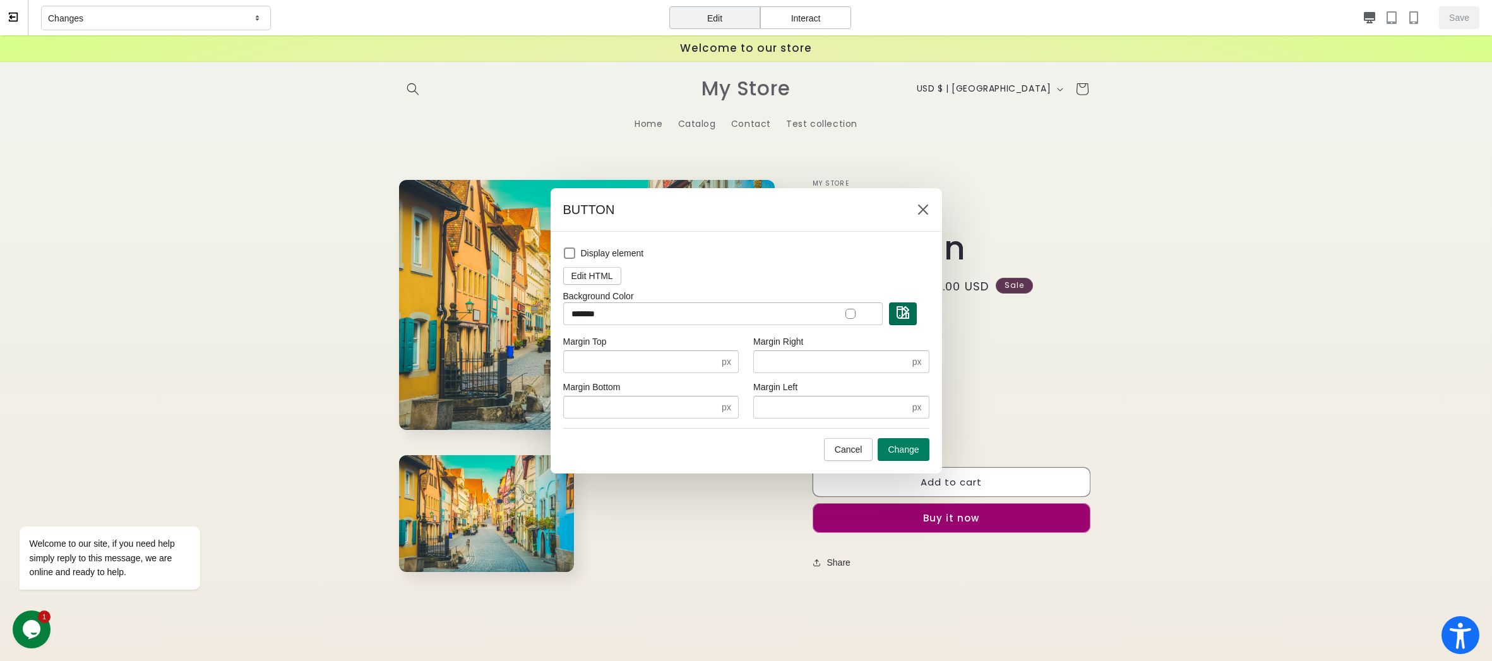
click at [896, 315] on button "button" at bounding box center [903, 314] width 28 height 23
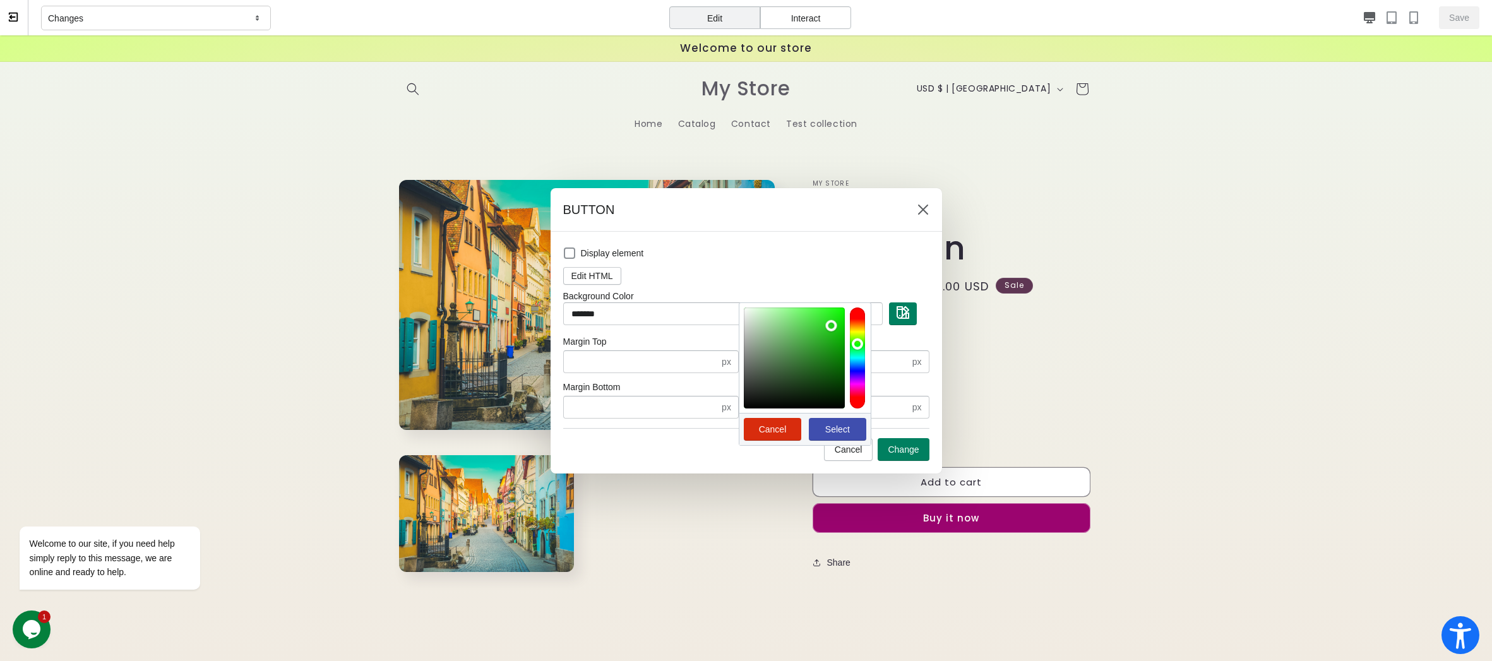
click at [832, 325] on div at bounding box center [794, 358] width 101 height 101
click at [827, 433] on span "Select" at bounding box center [837, 429] width 25 height 10
type input "*******"
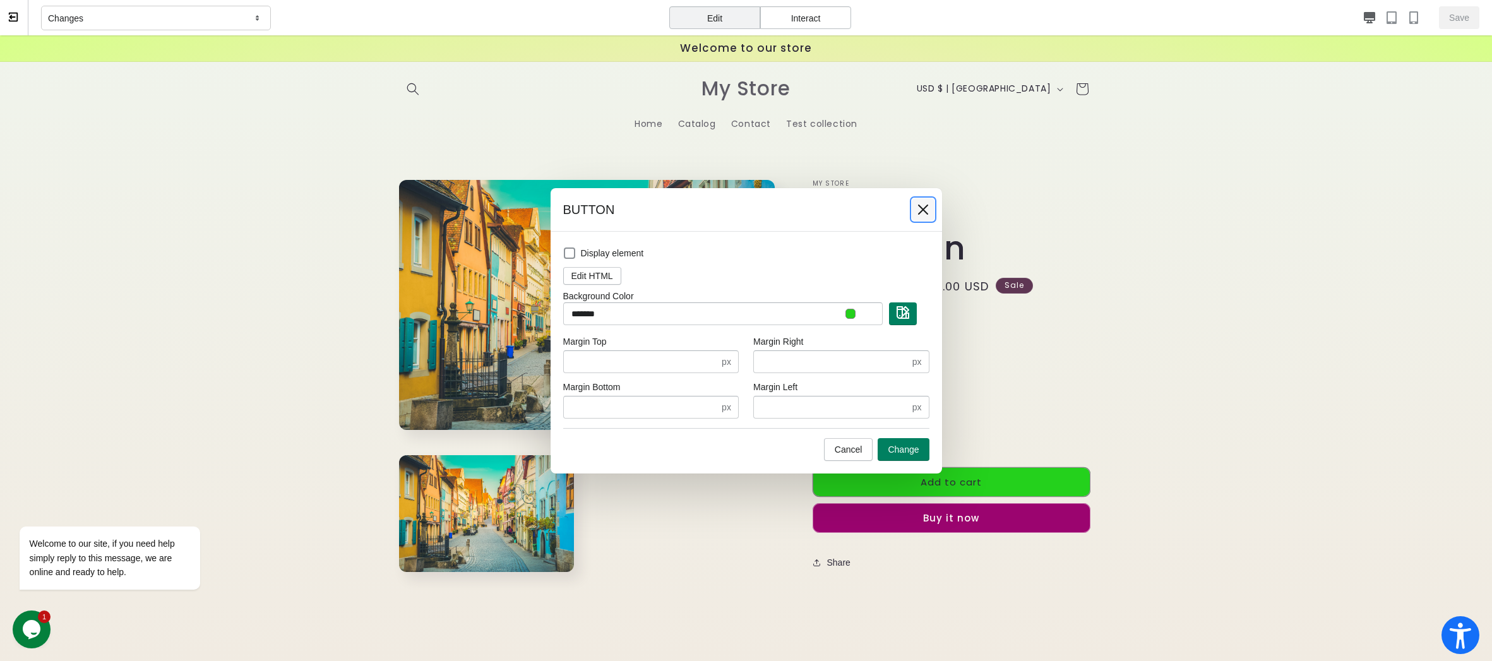
click at [917, 205] on icon at bounding box center [923, 209] width 13 height 13
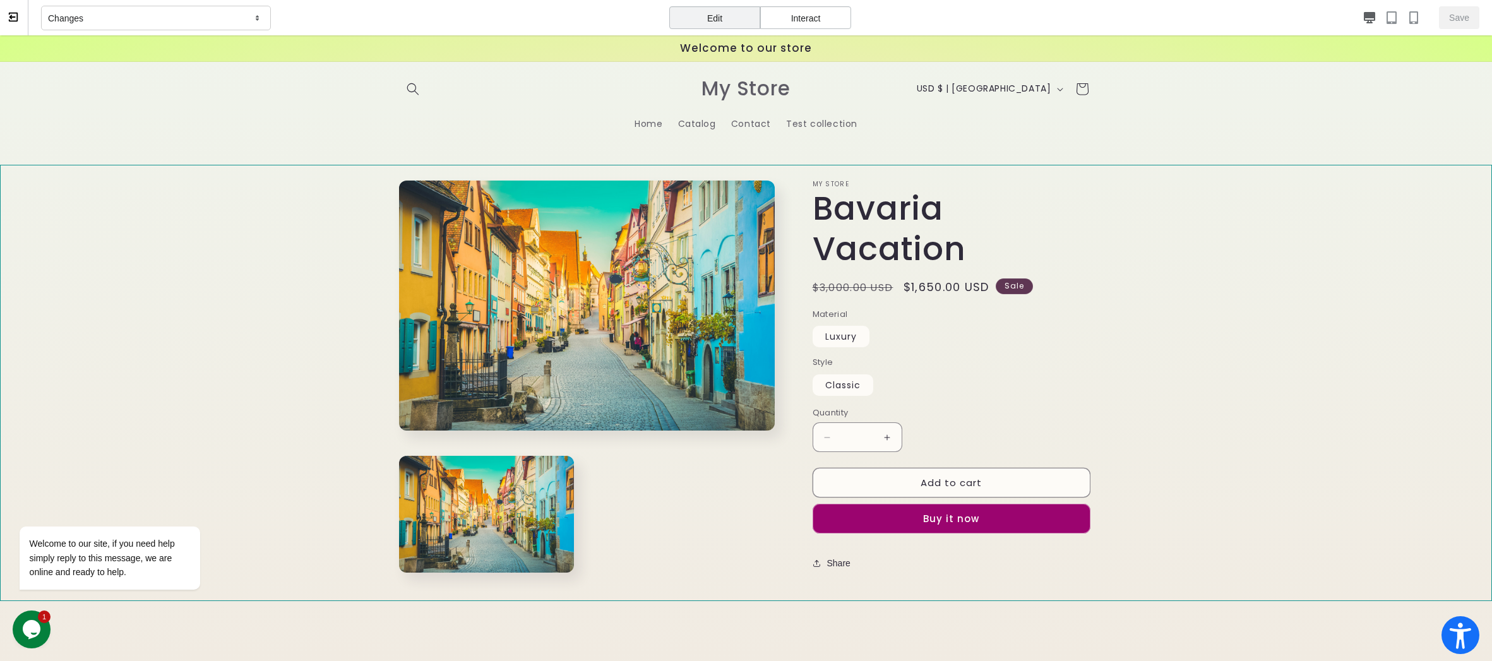
click at [1216, 343] on section "Skip to product information Open media 1 in modal Open media 2 in modal NaN / o…" at bounding box center [746, 383] width 1492 height 437
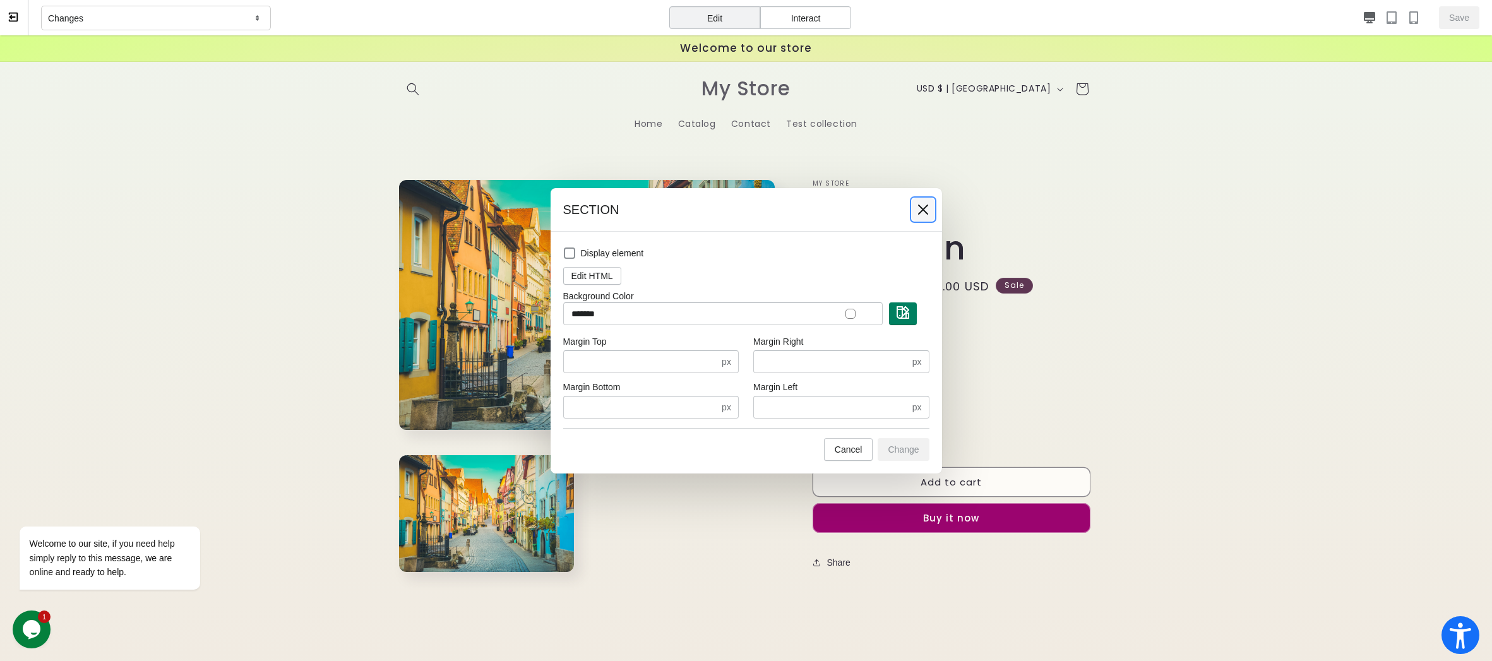
click at [925, 212] on icon at bounding box center [923, 209] width 13 height 13
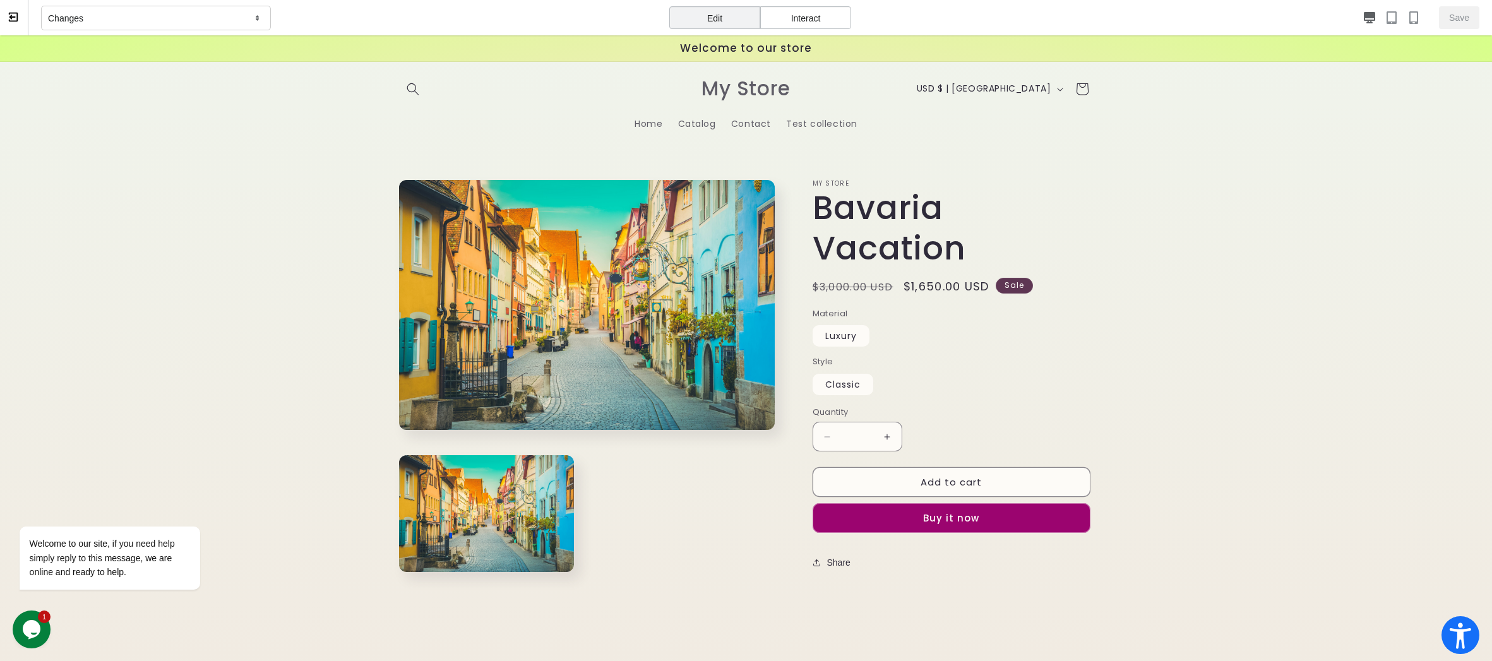
click at [773, 18] on div "Interact" at bounding box center [805, 17] width 91 height 23
click at [661, 120] on span "Home" at bounding box center [649, 123] width 28 height 11
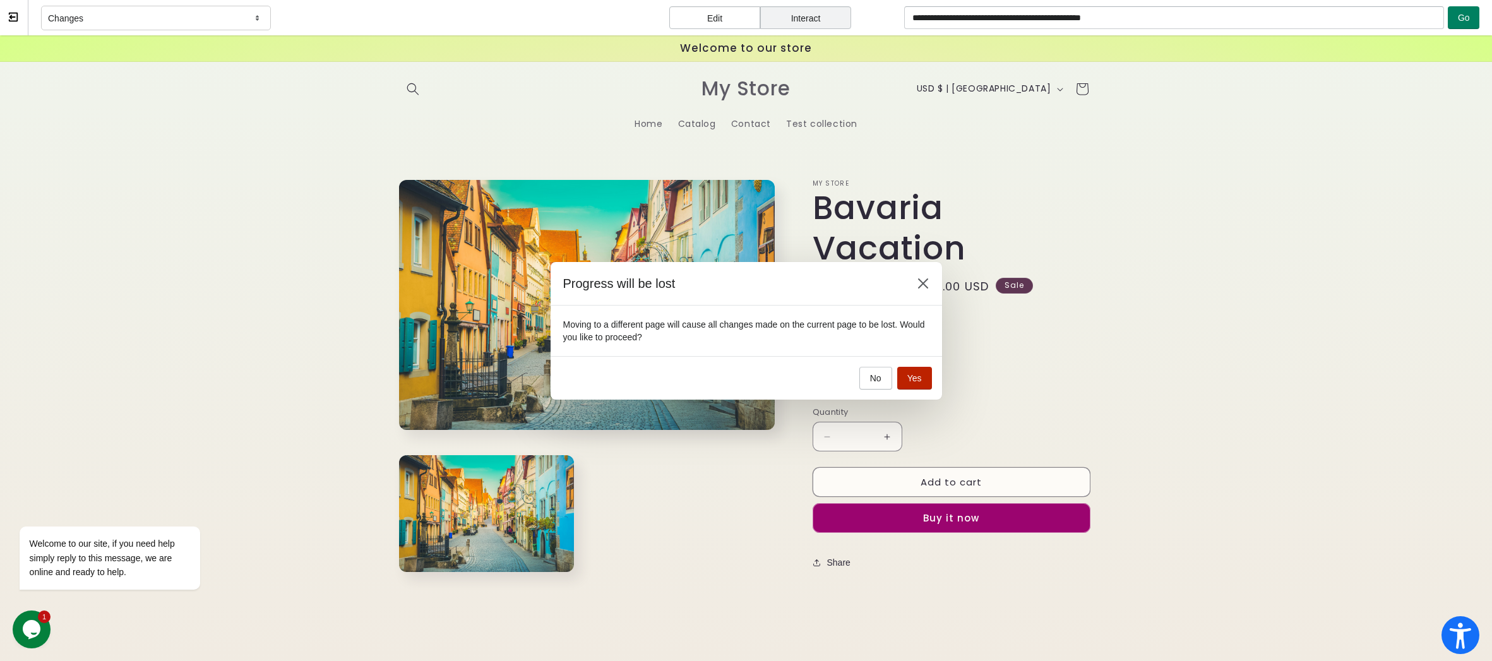
click at [909, 380] on span "Yes" at bounding box center [915, 378] width 15 height 10
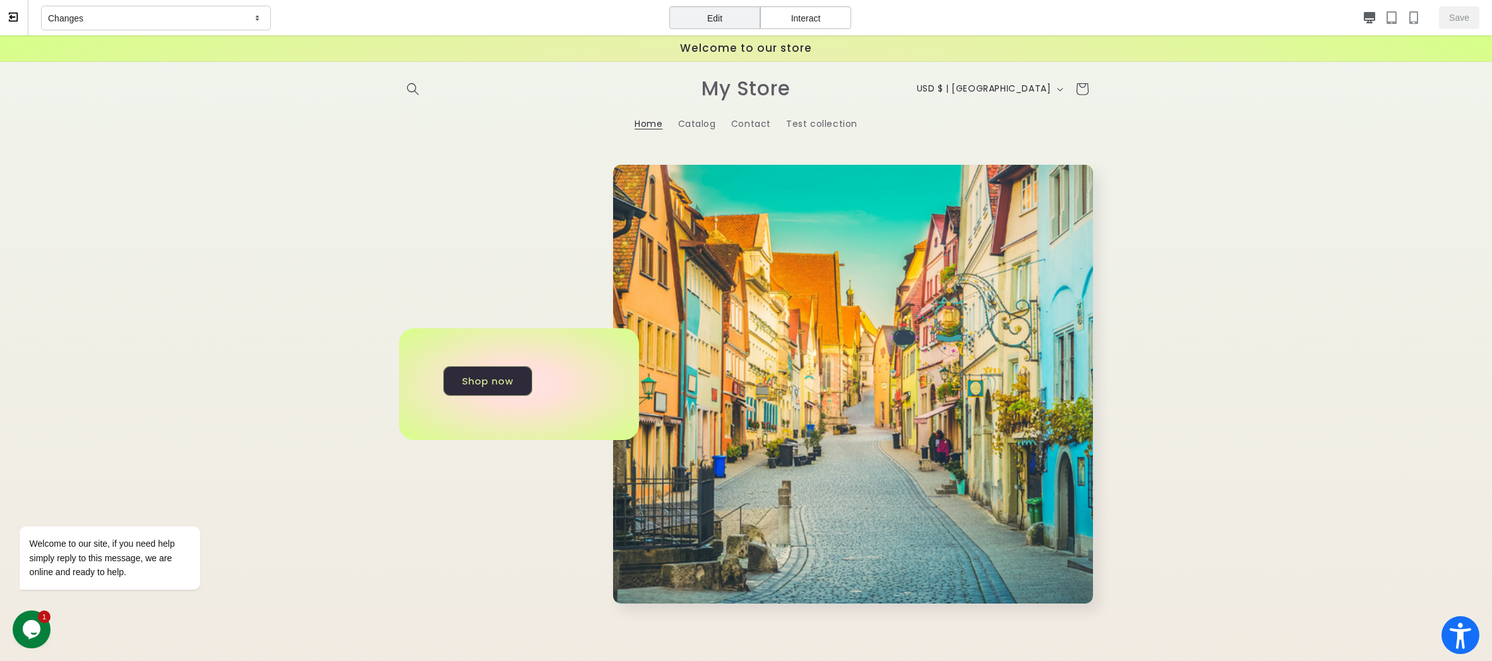
click at [813, 21] on div "Interact" at bounding box center [805, 17] width 91 height 23
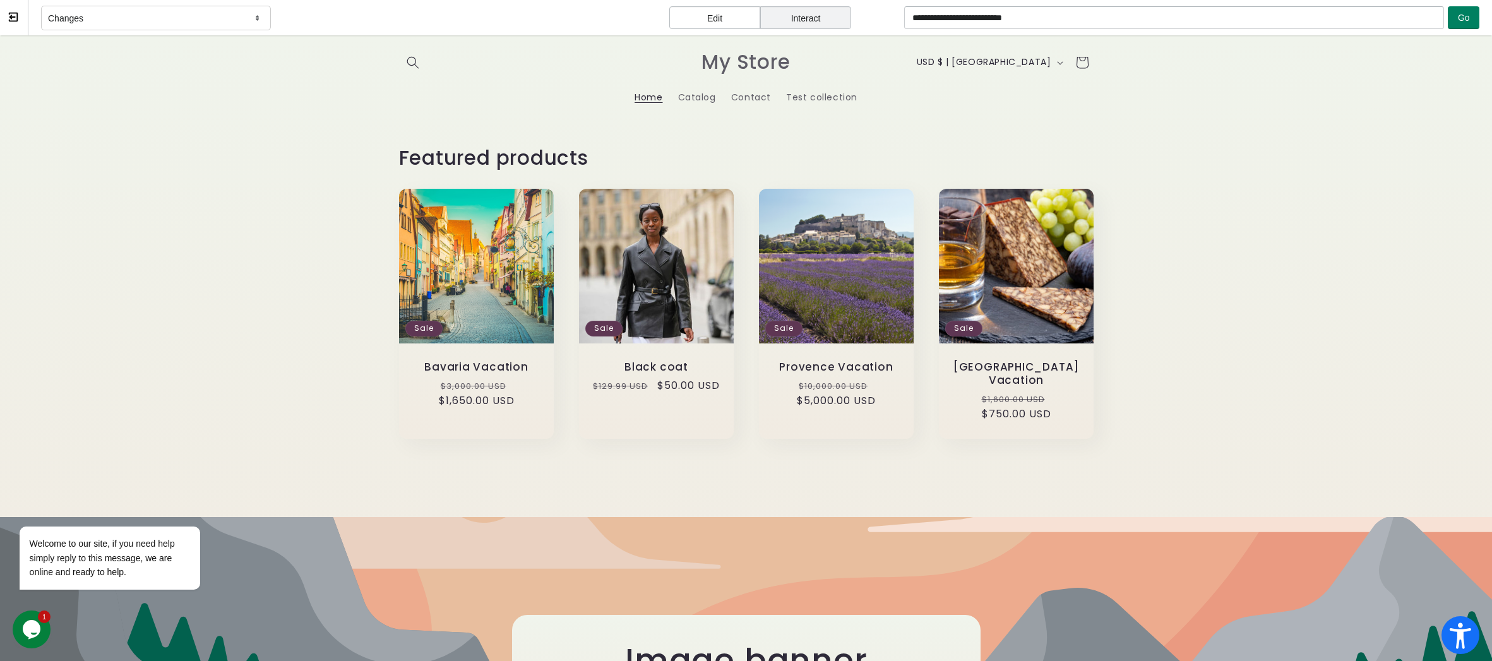
scroll to position [473, 0]
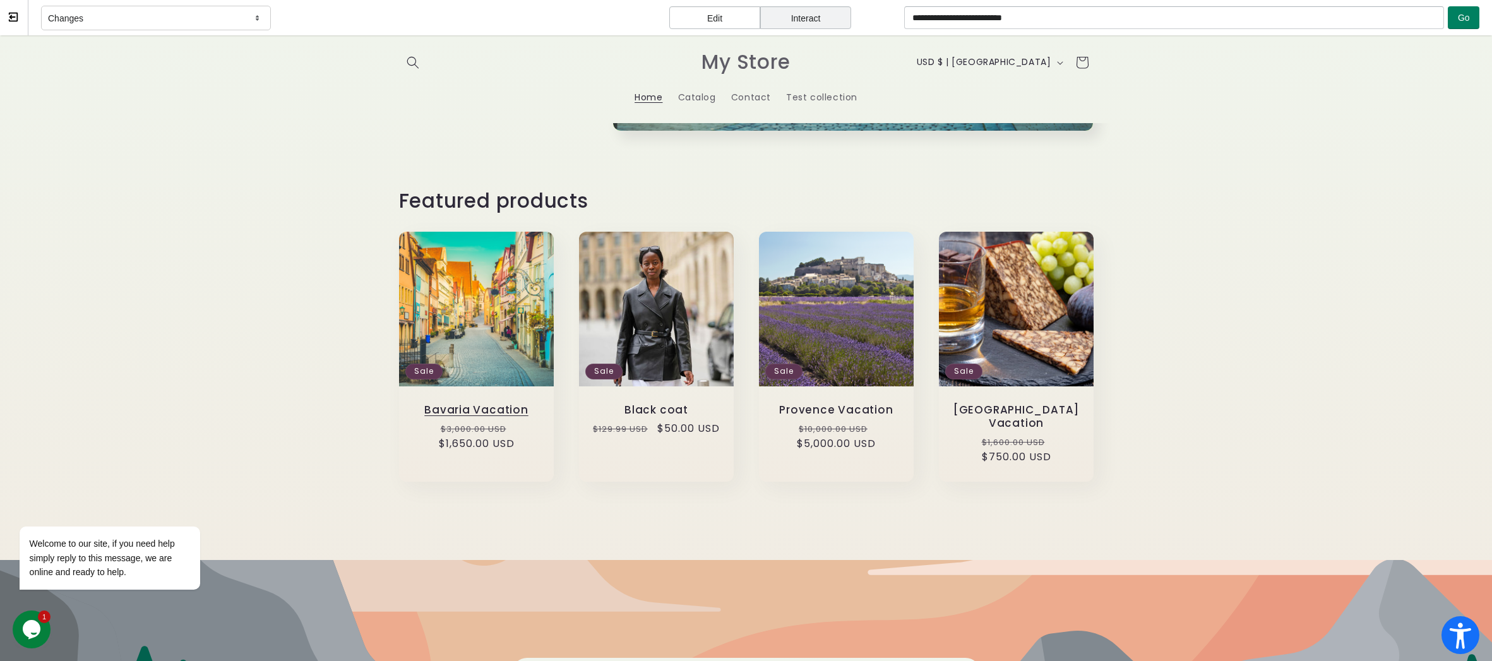
click at [480, 404] on link "Bavaria Vacation" at bounding box center [476, 410] width 129 height 13
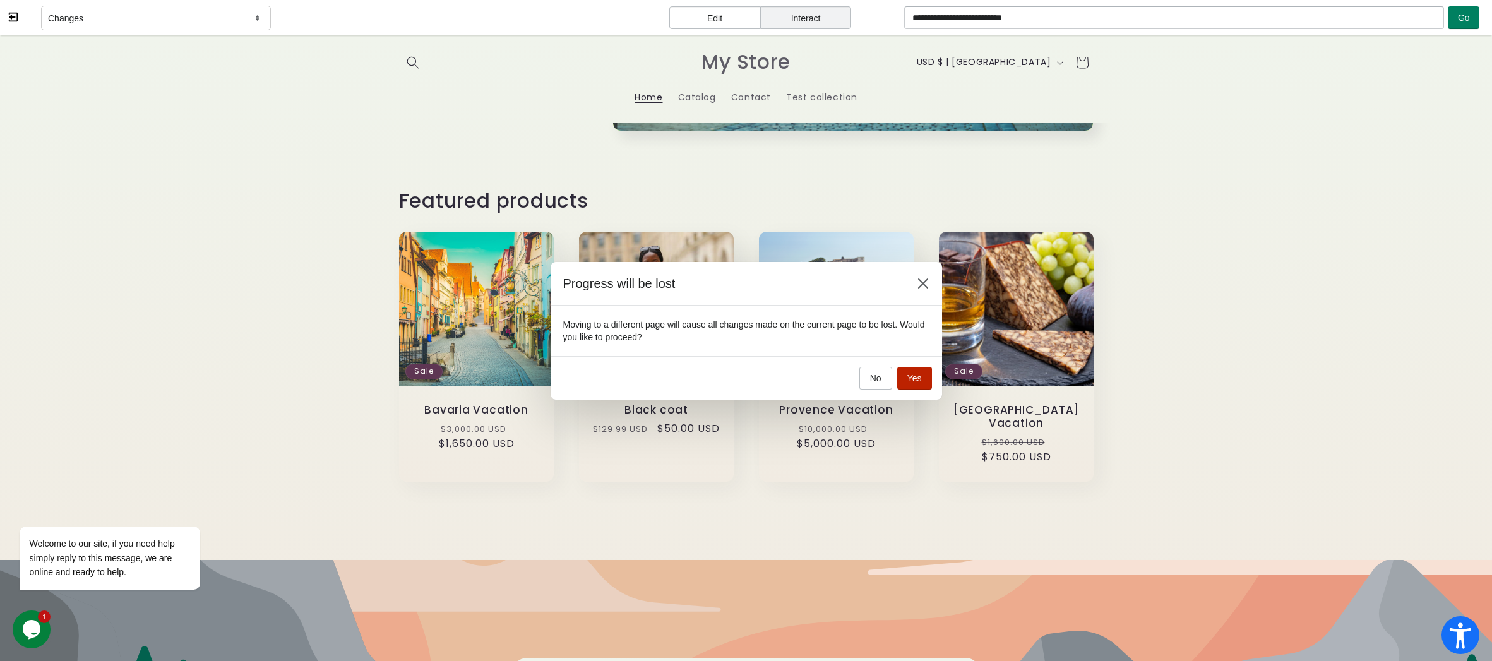
click at [918, 379] on span "Yes" at bounding box center [915, 378] width 15 height 10
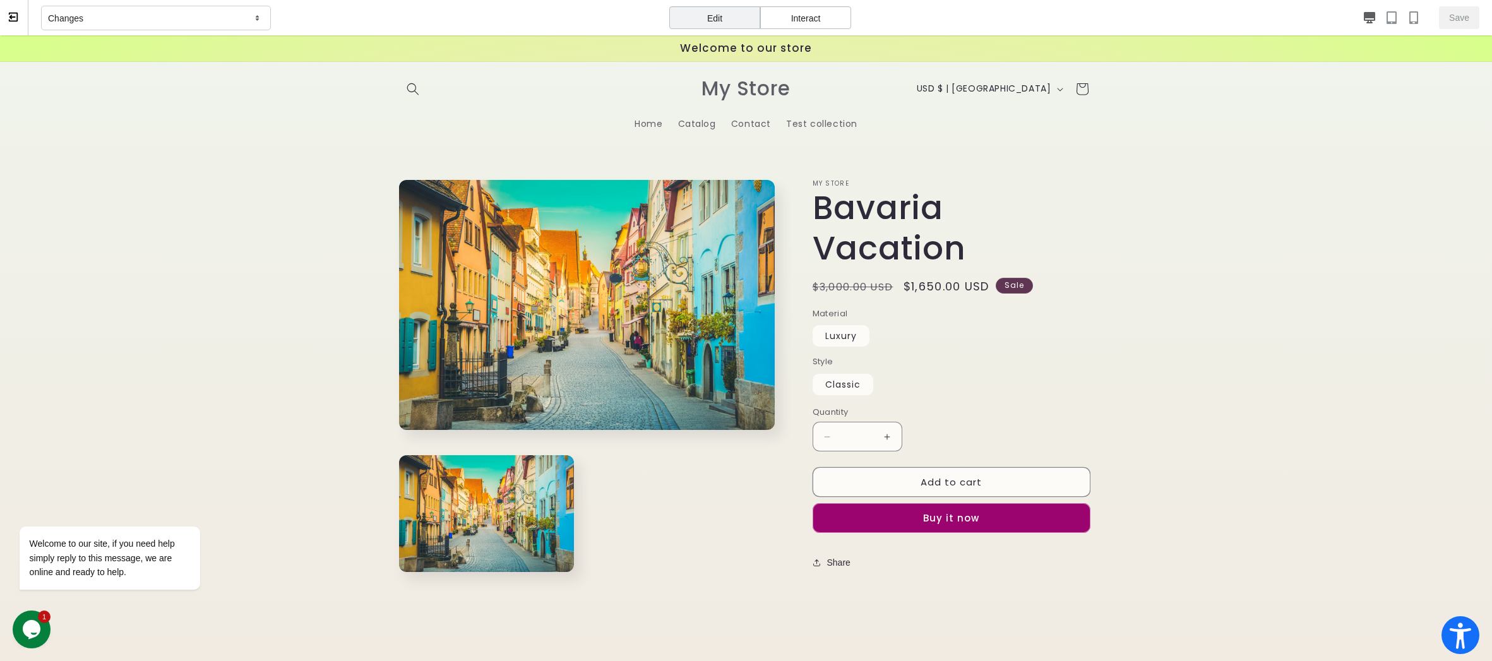
scroll to position [0, 0]
click at [1019, 467] on button "Add to cart" at bounding box center [952, 482] width 278 height 30
click at [989, 467] on button "Add to cart" at bounding box center [952, 482] width 278 height 30
click at [707, 21] on div "Edit" at bounding box center [714, 17] width 91 height 23
click at [877, 467] on button "Add to cart" at bounding box center [952, 482] width 278 height 30
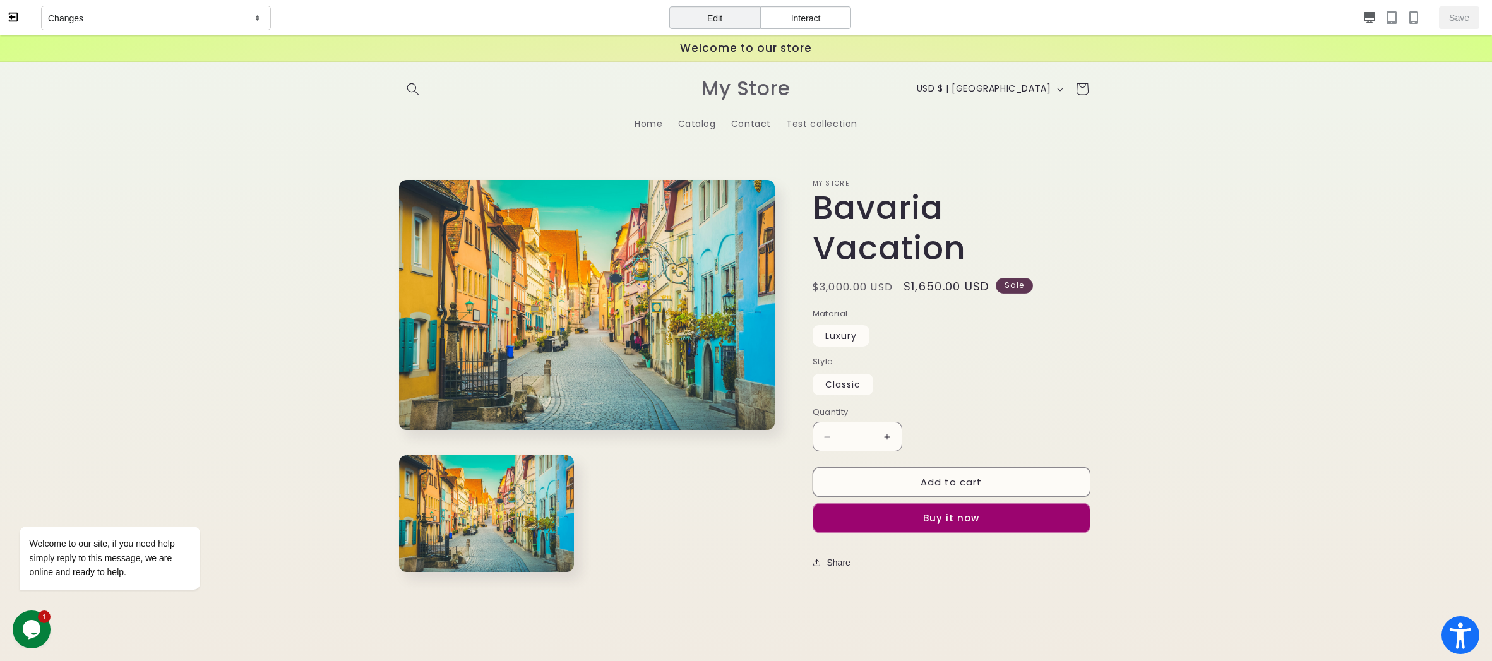
click at [791, 15] on div "Interact" at bounding box center [805, 17] width 91 height 23
drag, startPoint x: 720, startPoint y: 15, endPoint x: 719, endPoint y: 6, distance: 8.9
click at [720, 15] on div "Edit" at bounding box center [714, 17] width 91 height 23
click at [893, 467] on button "Add to cart" at bounding box center [952, 482] width 278 height 30
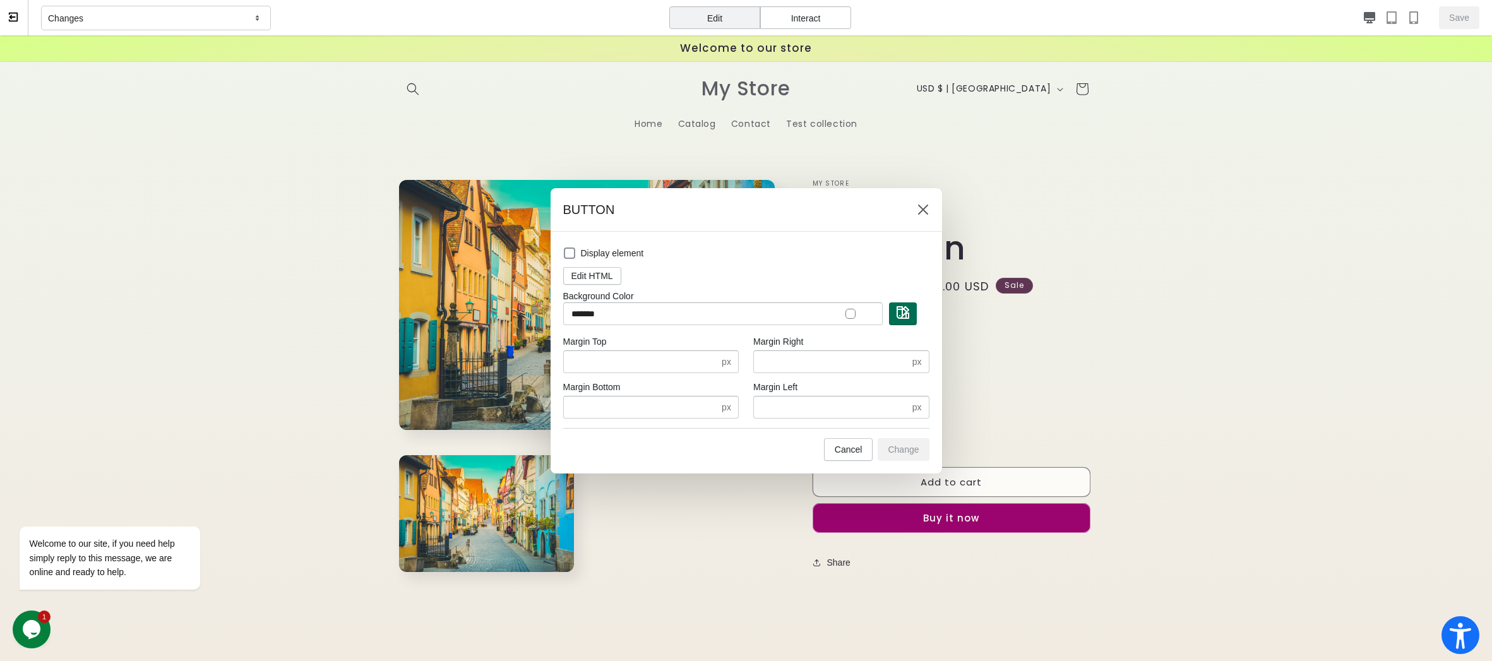
click at [909, 314] on img "button" at bounding box center [903, 312] width 13 height 13
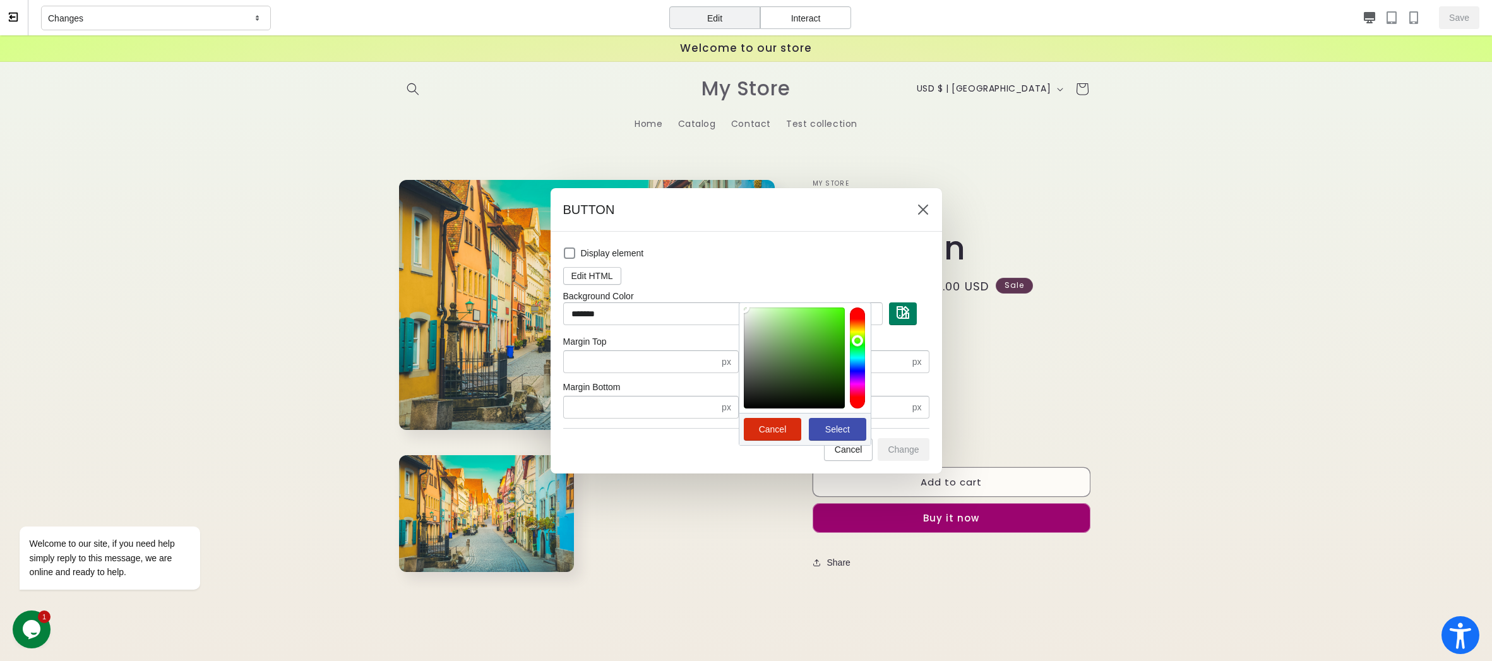
click at [854, 340] on div at bounding box center [857, 358] width 15 height 101
click at [834, 428] on span "Select" at bounding box center [837, 429] width 25 height 10
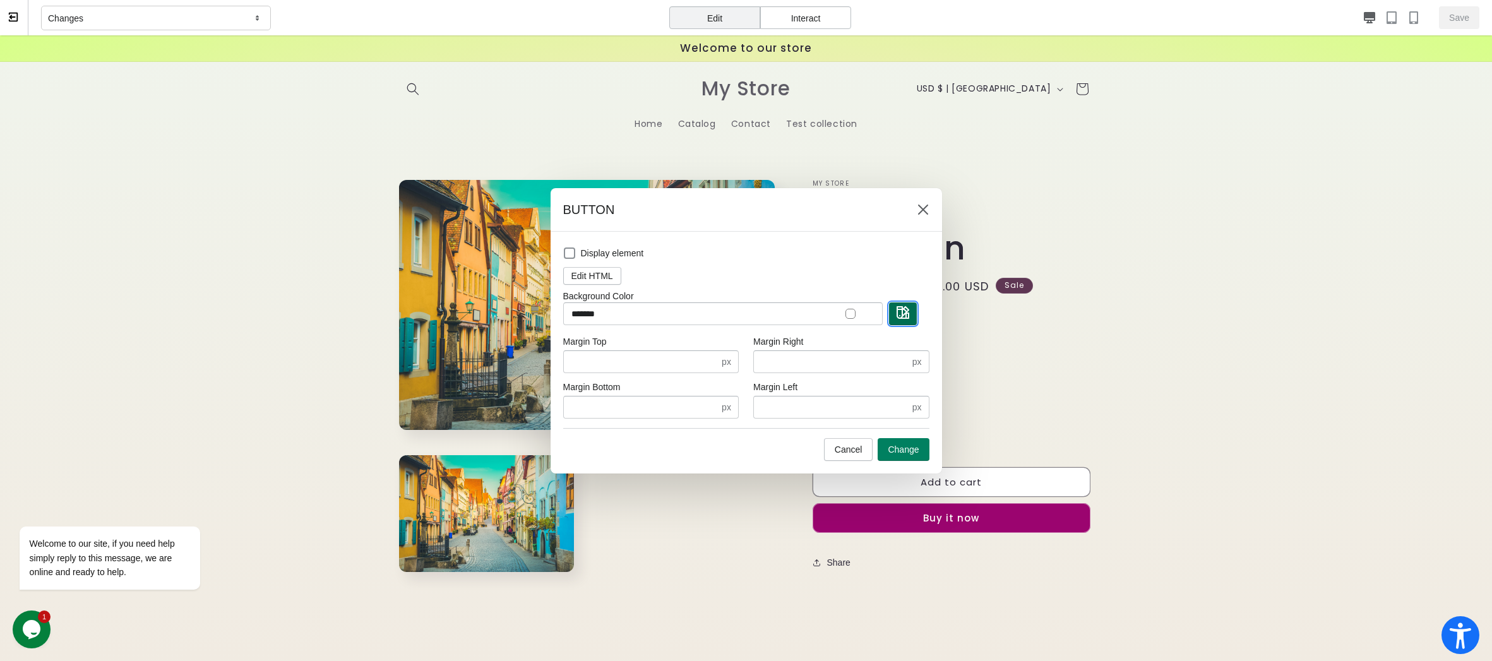
click at [898, 309] on img "button" at bounding box center [903, 312] width 13 height 13
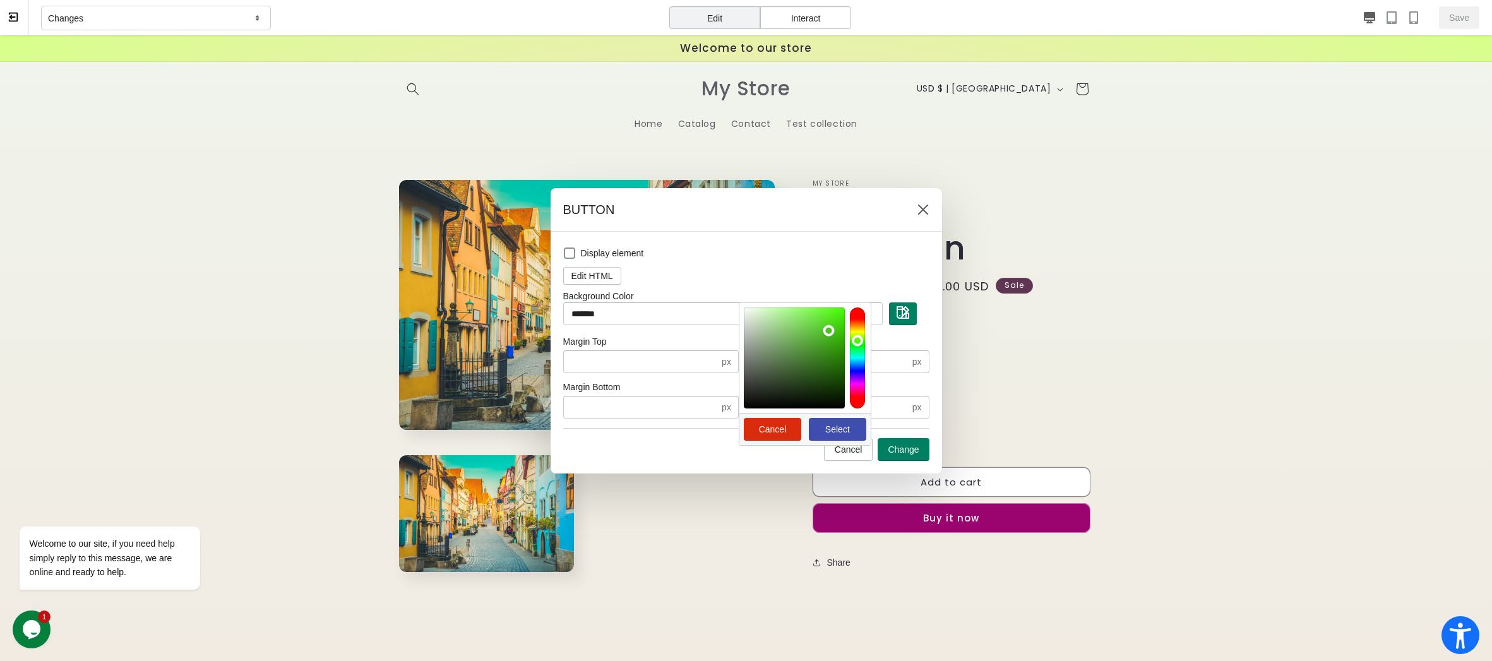
click at [829, 330] on div at bounding box center [794, 358] width 101 height 101
click at [827, 424] on span "Select" at bounding box center [837, 429] width 25 height 10
type input "*******"
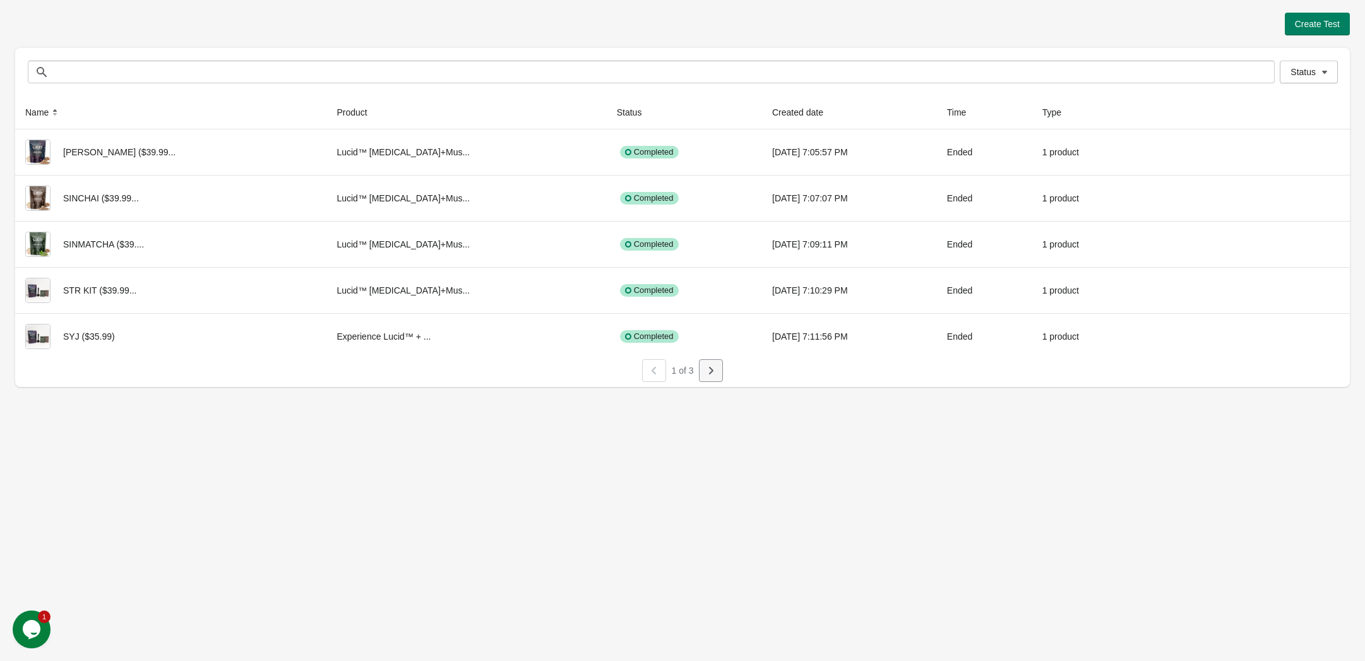
click at [707, 371] on icon "button" at bounding box center [711, 370] width 13 height 13
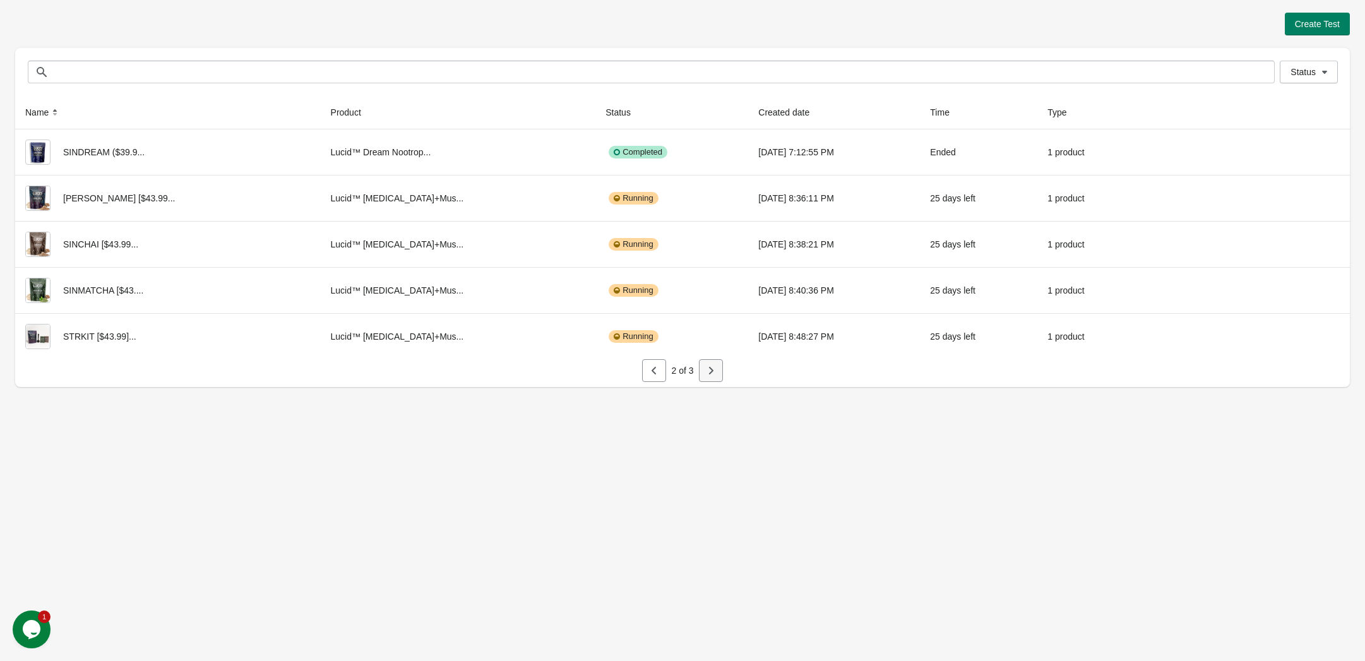
click at [705, 374] on icon "button" at bounding box center [711, 370] width 13 height 13
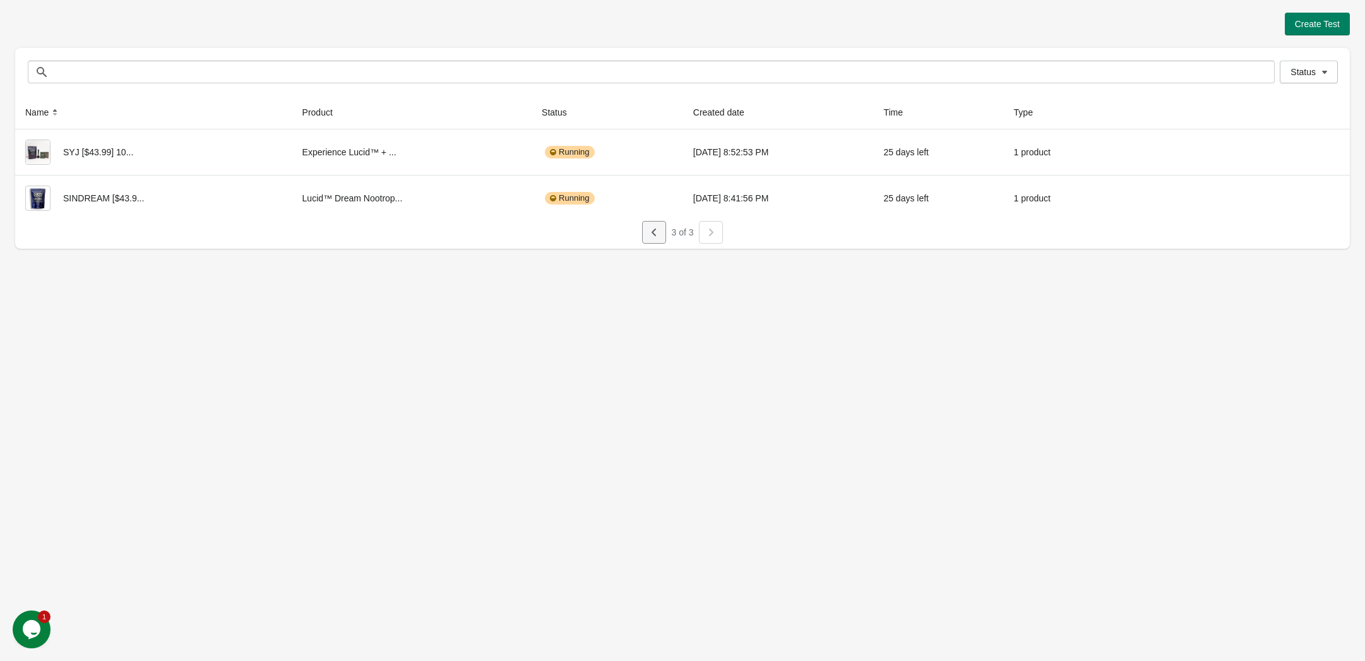
click at [645, 236] on button "button" at bounding box center [654, 232] width 24 height 23
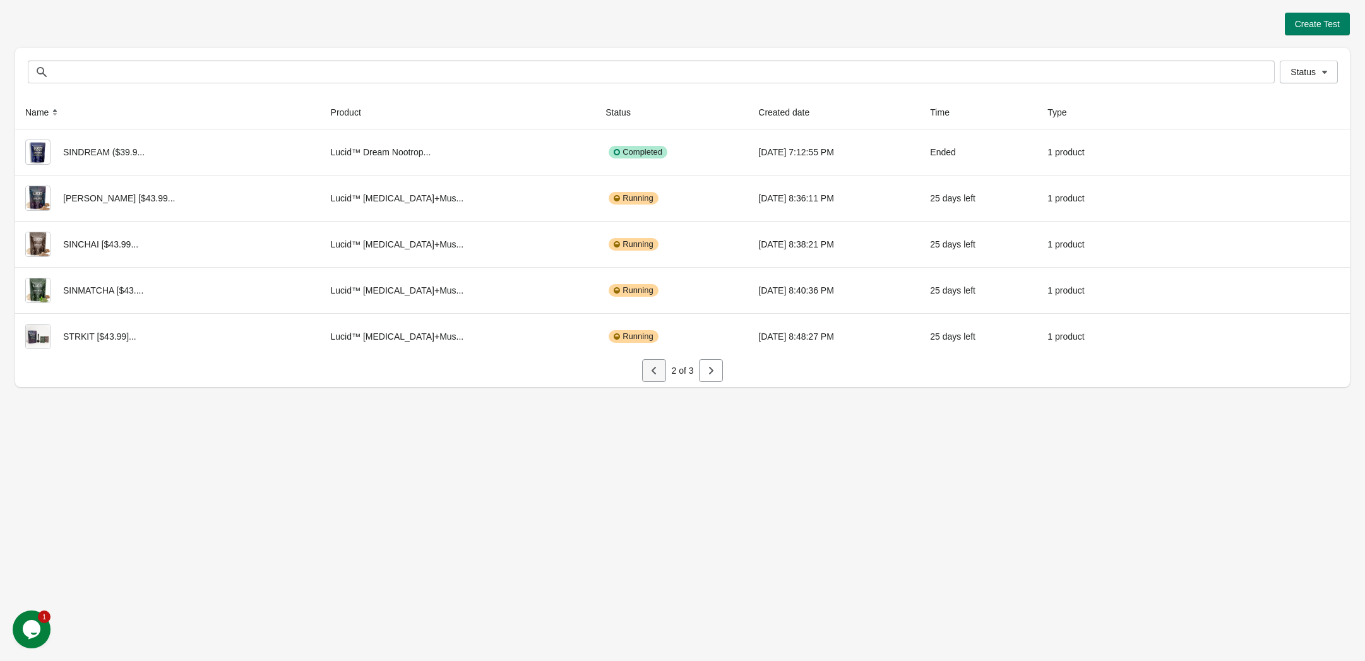
click at [649, 372] on icon "button" at bounding box center [654, 370] width 13 height 13
